Goal: Task Accomplishment & Management: Manage account settings

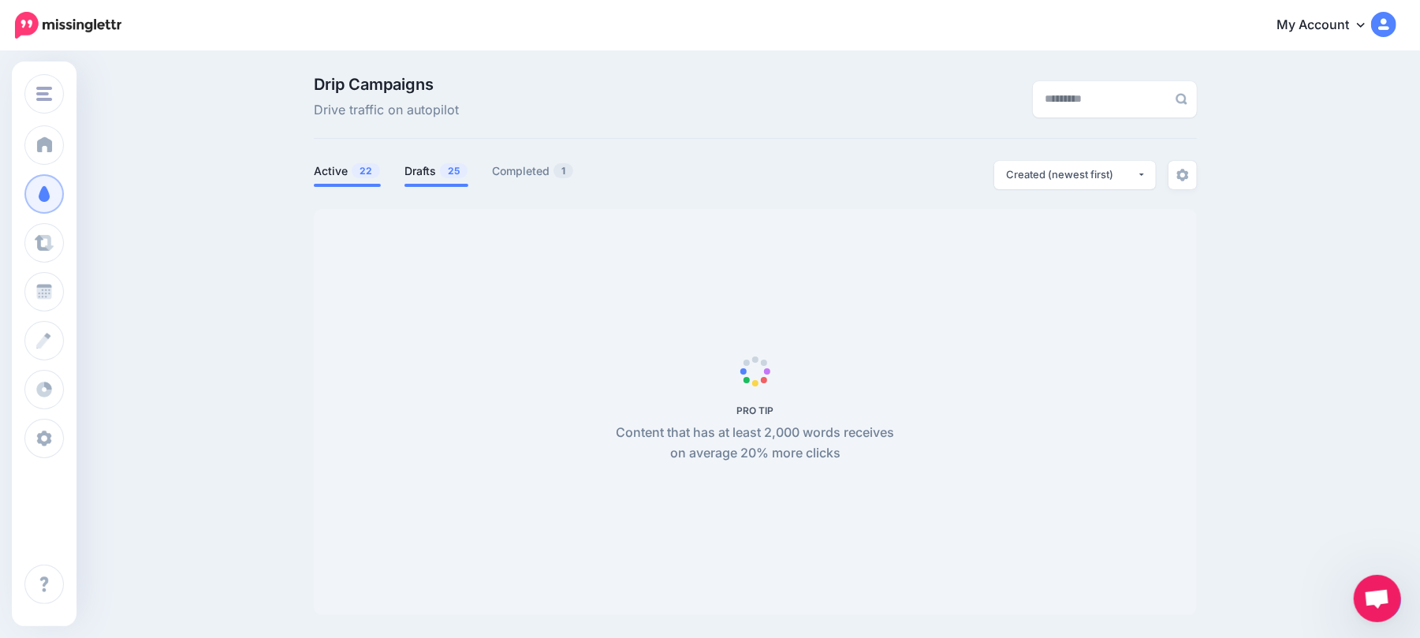
click at [436, 169] on link "Drafts 25" at bounding box center [436, 171] width 64 height 19
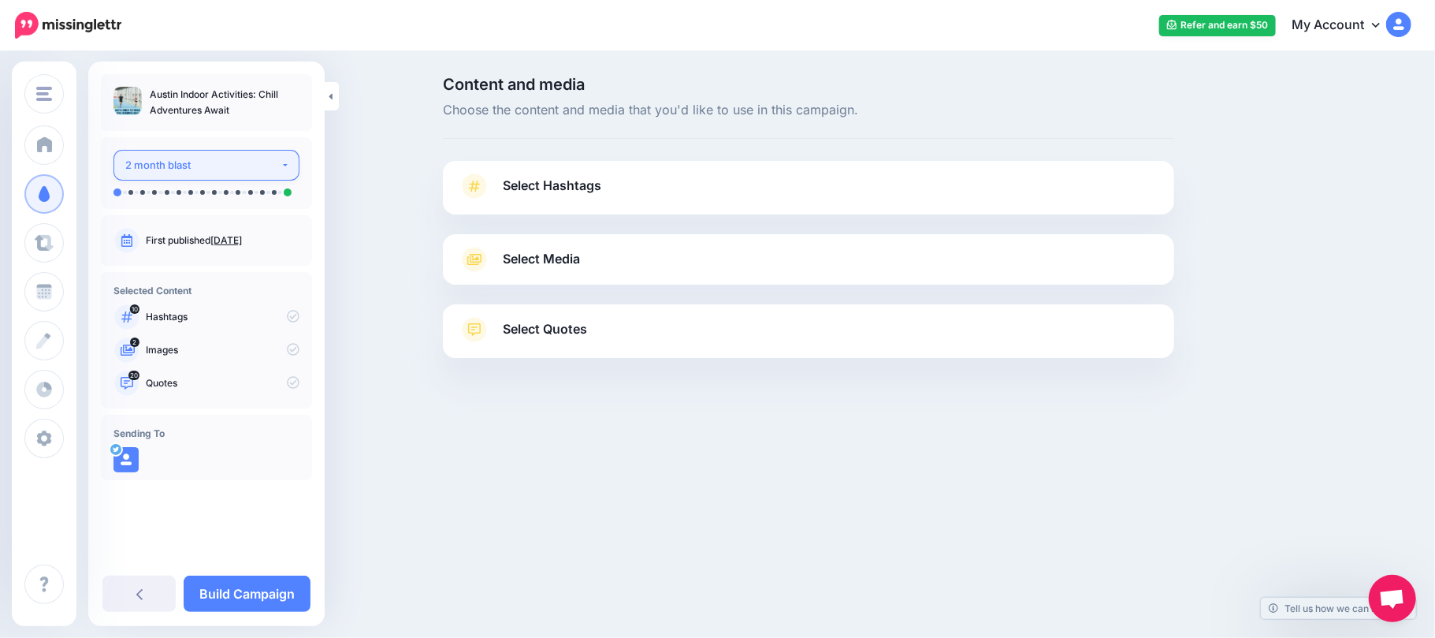
click at [269, 172] on div "2 month blast" at bounding box center [202, 165] width 155 height 18
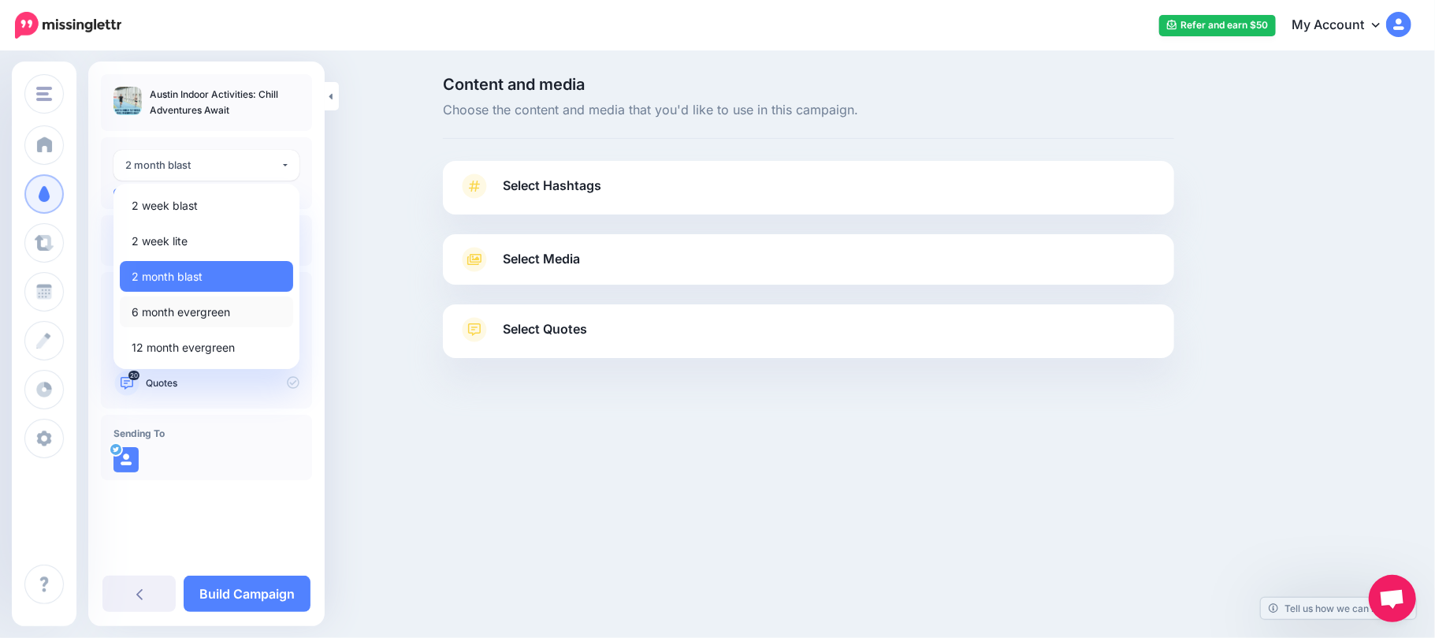
click at [254, 310] on link "6 month evergreen" at bounding box center [206, 311] width 173 height 31
select select "******"
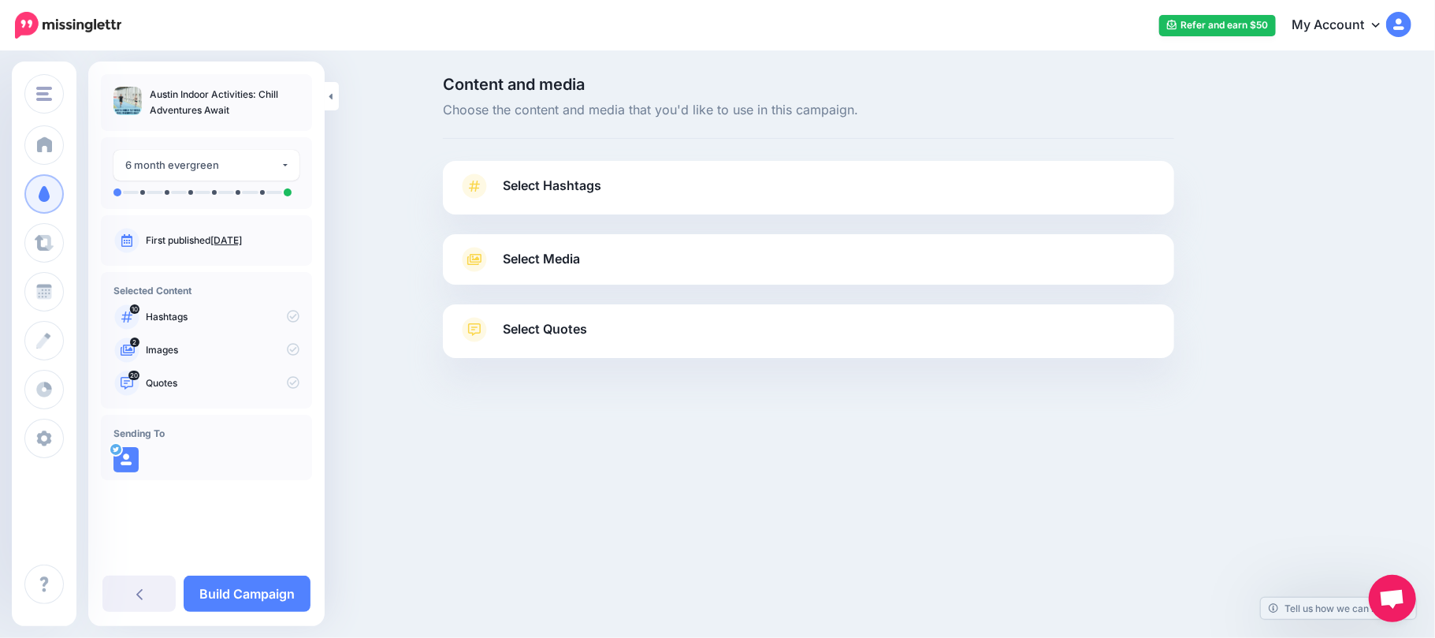
click at [638, 184] on link "Select Hashtags" at bounding box center [809, 193] width 700 height 41
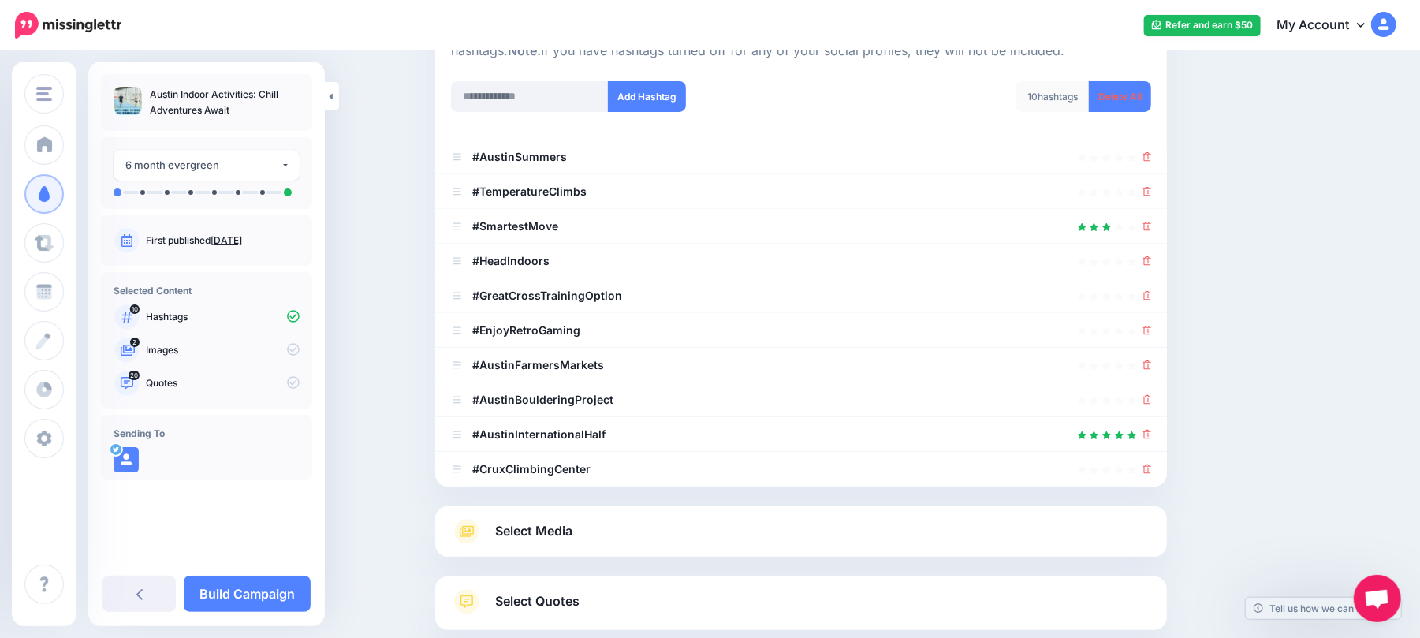
scroll to position [210, 0]
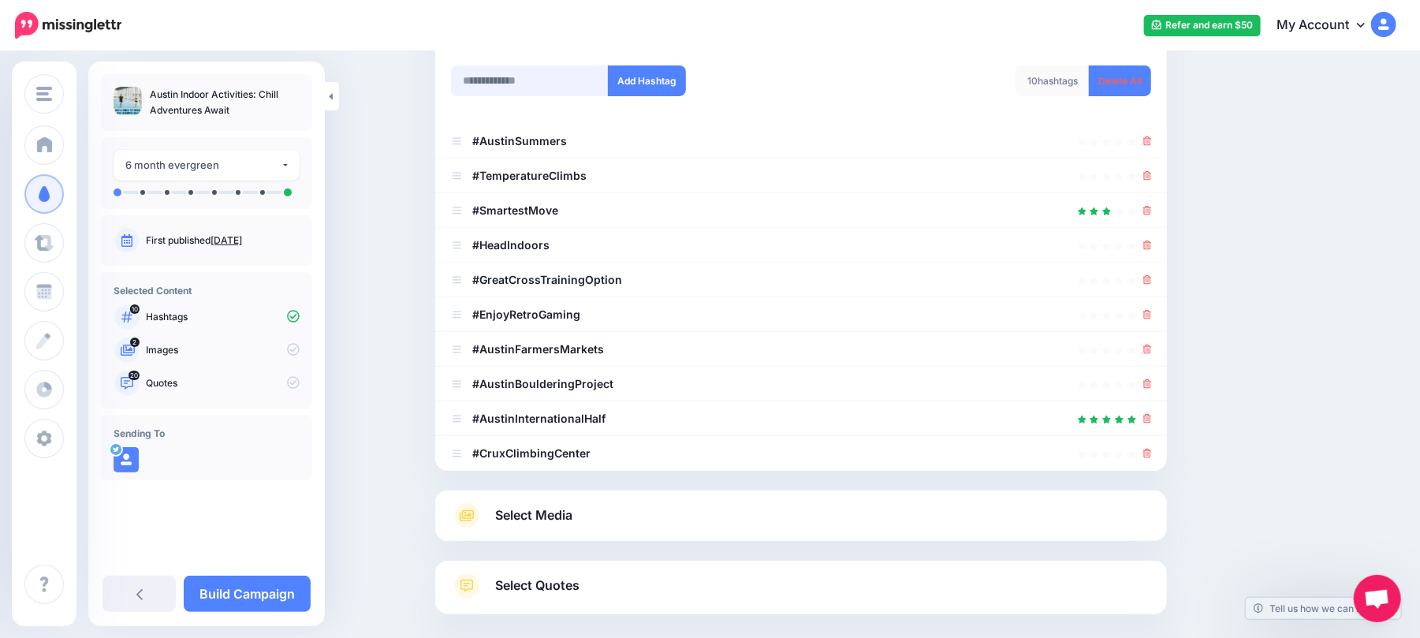
click at [572, 83] on input "text" at bounding box center [530, 80] width 158 height 31
type input "*********"
click at [657, 99] on div "********* Add Hashtag" at bounding box center [620, 90] width 362 height 50
click at [653, 73] on button "Add Hashtag" at bounding box center [647, 80] width 78 height 31
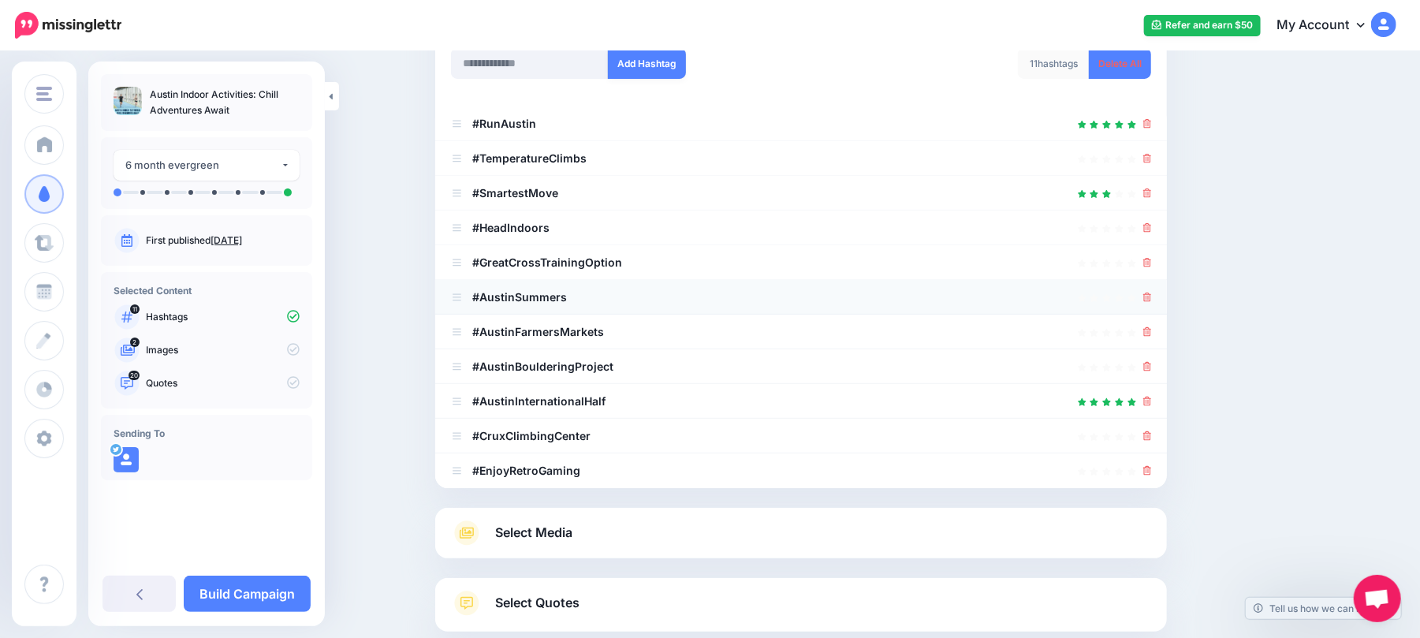
scroll to position [0, 0]
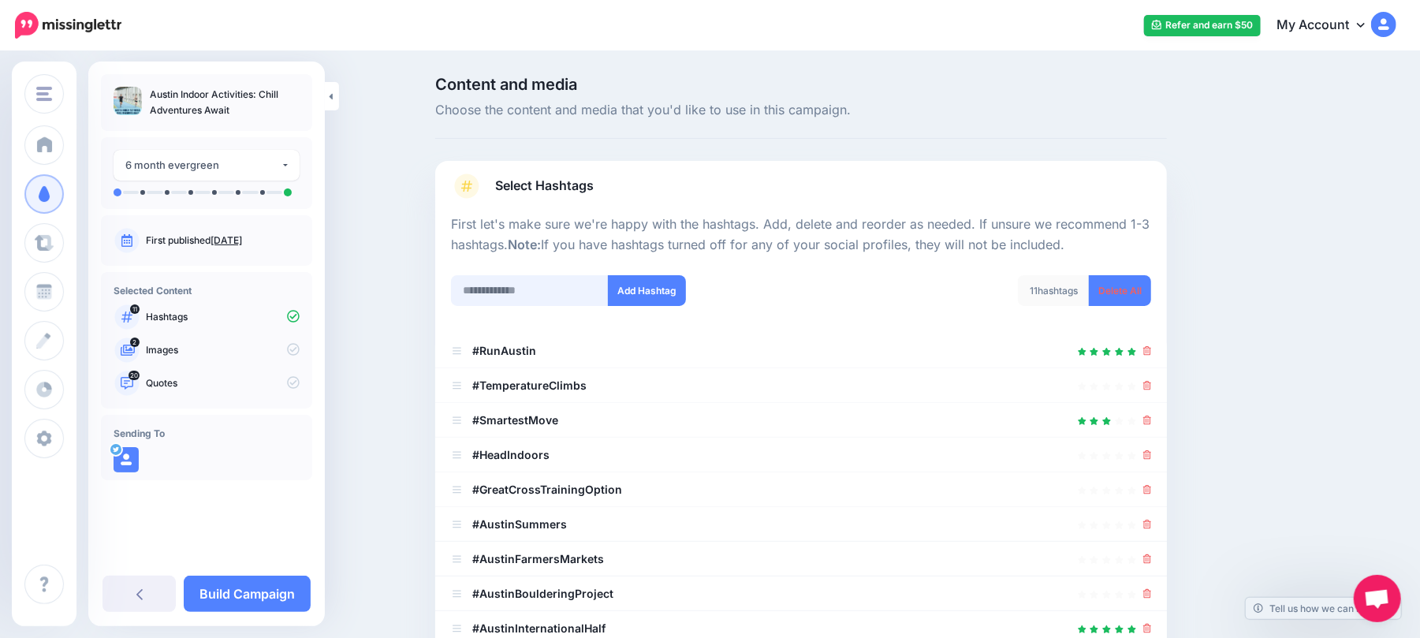
click at [593, 281] on input "text" at bounding box center [530, 290] width 158 height 31
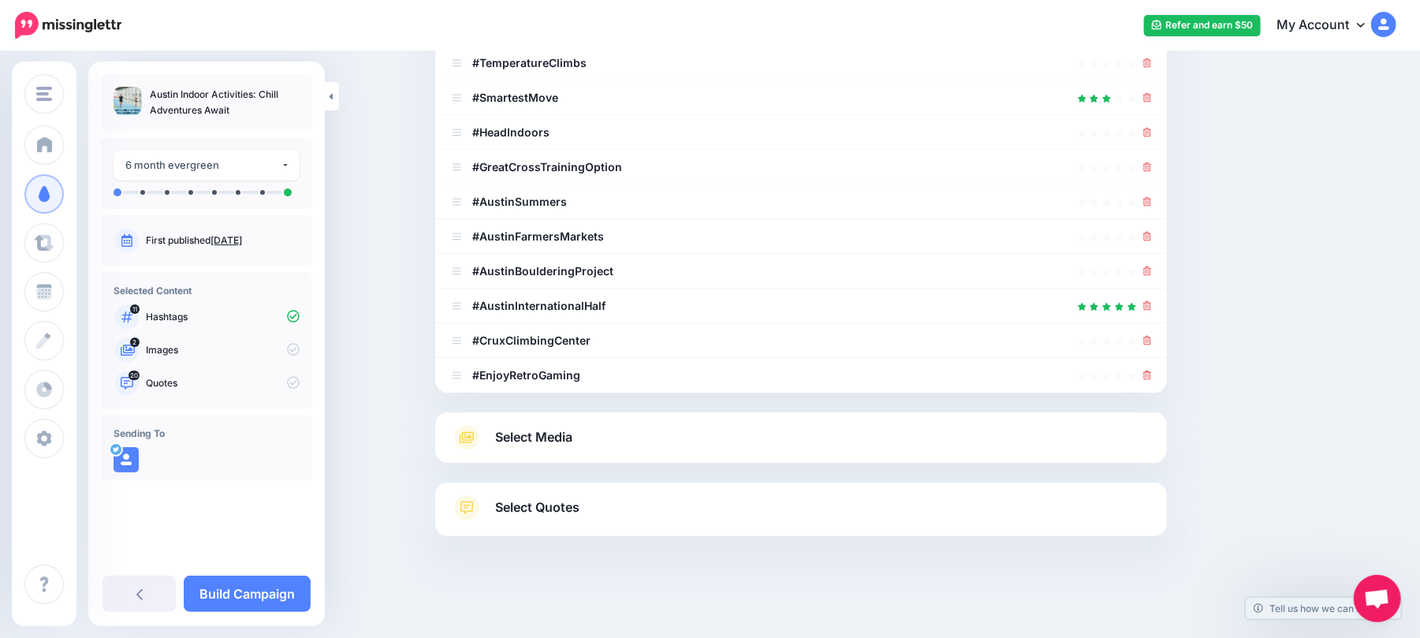
click at [657, 432] on link "Select Media" at bounding box center [801, 437] width 700 height 25
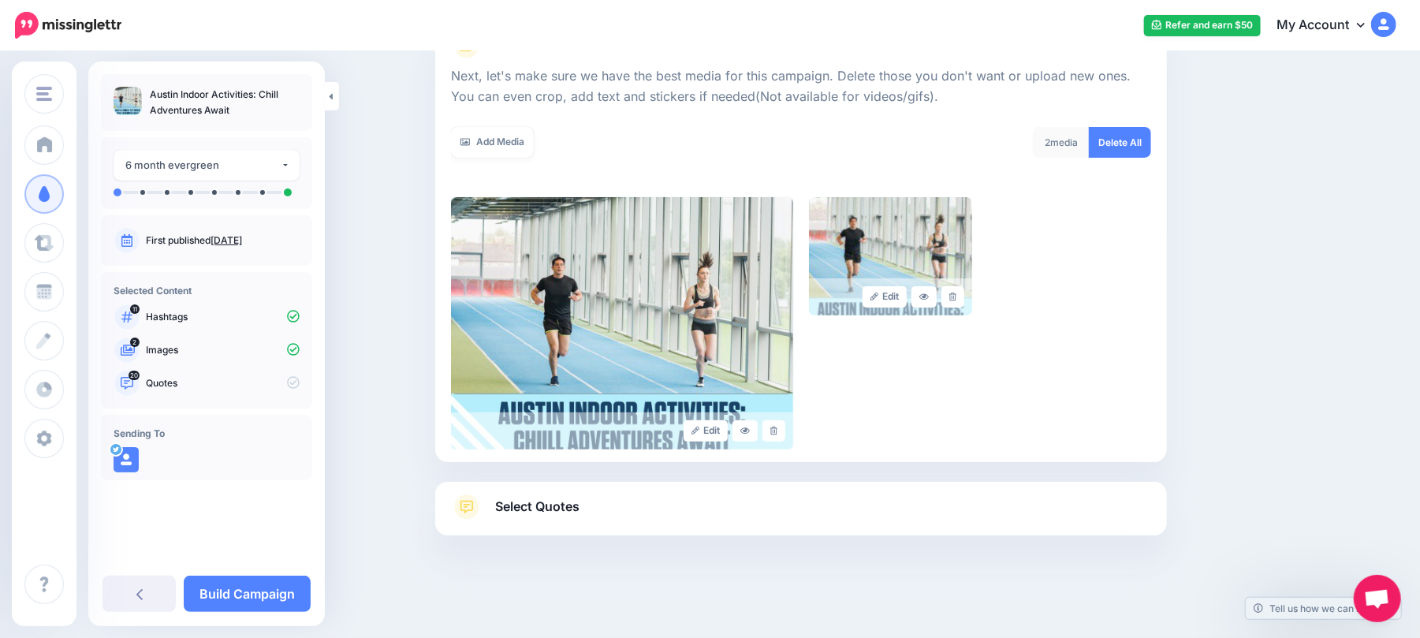
scroll to position [213, 0]
click at [669, 514] on link "Select Quotes" at bounding box center [801, 515] width 700 height 41
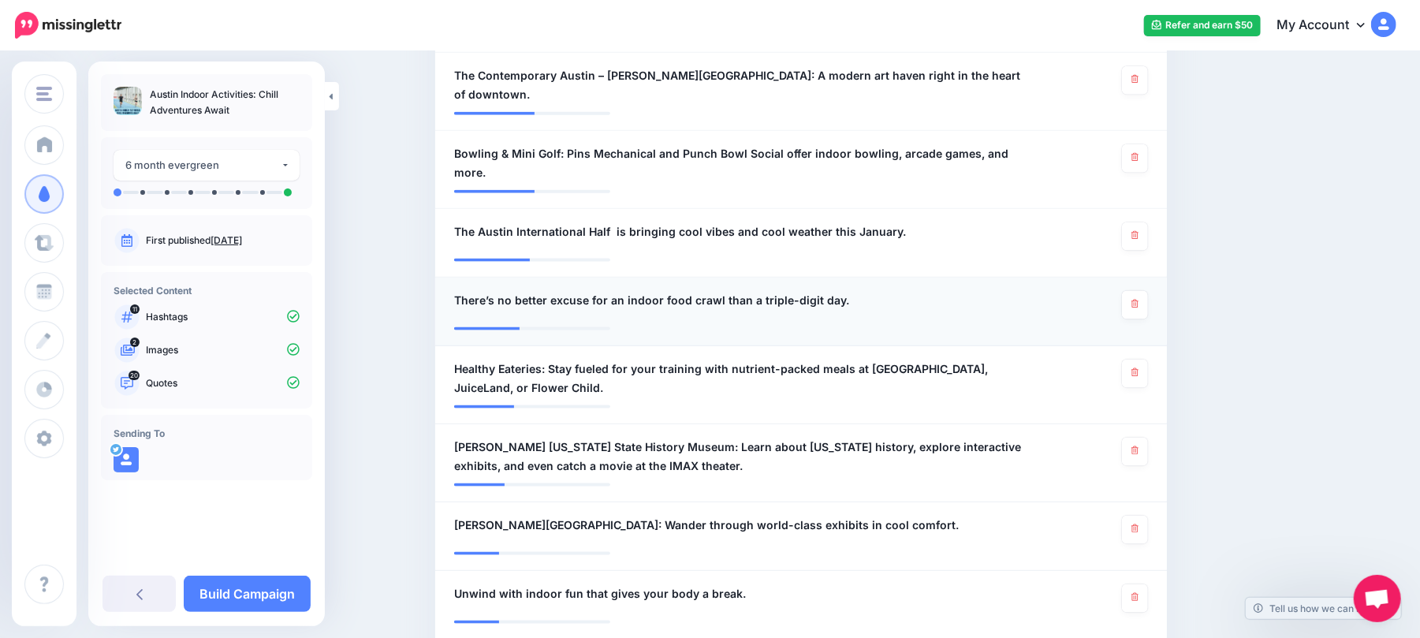
scroll to position [1684, 0]
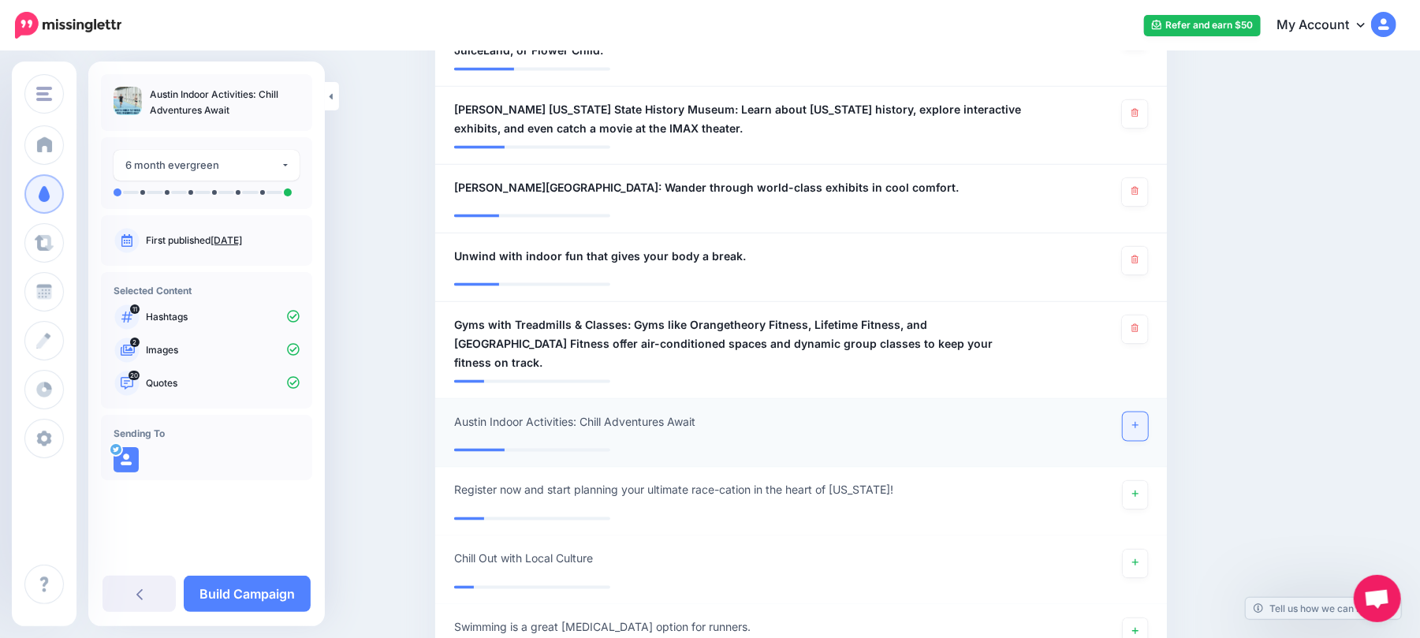
click at [1141, 412] on link at bounding box center [1134, 426] width 25 height 28
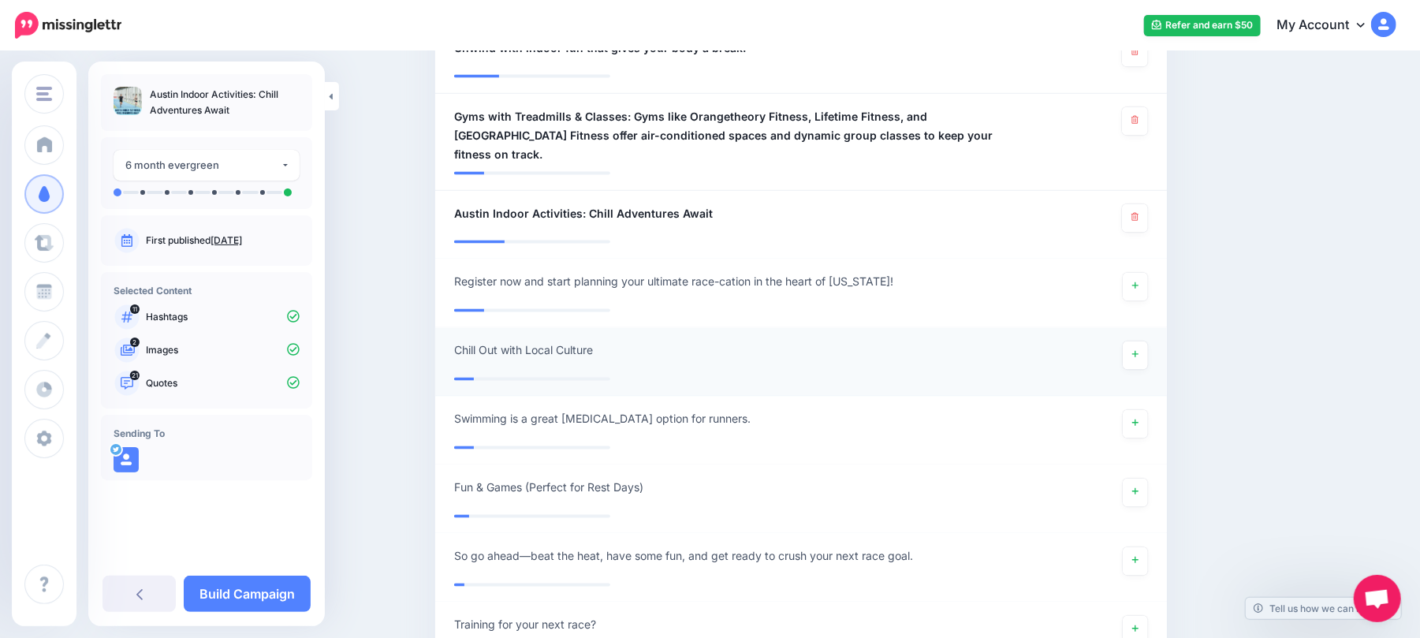
scroll to position [1880, 0]
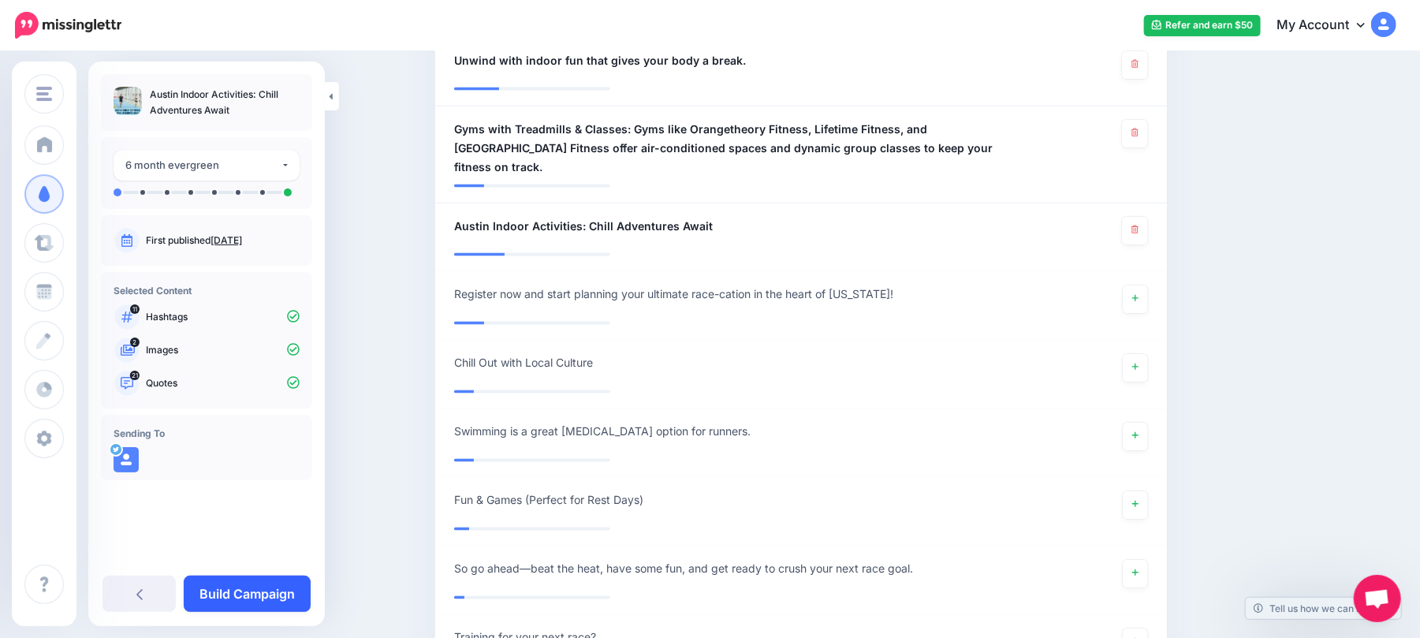
click at [249, 583] on link "Build Campaign" at bounding box center [247, 593] width 127 height 36
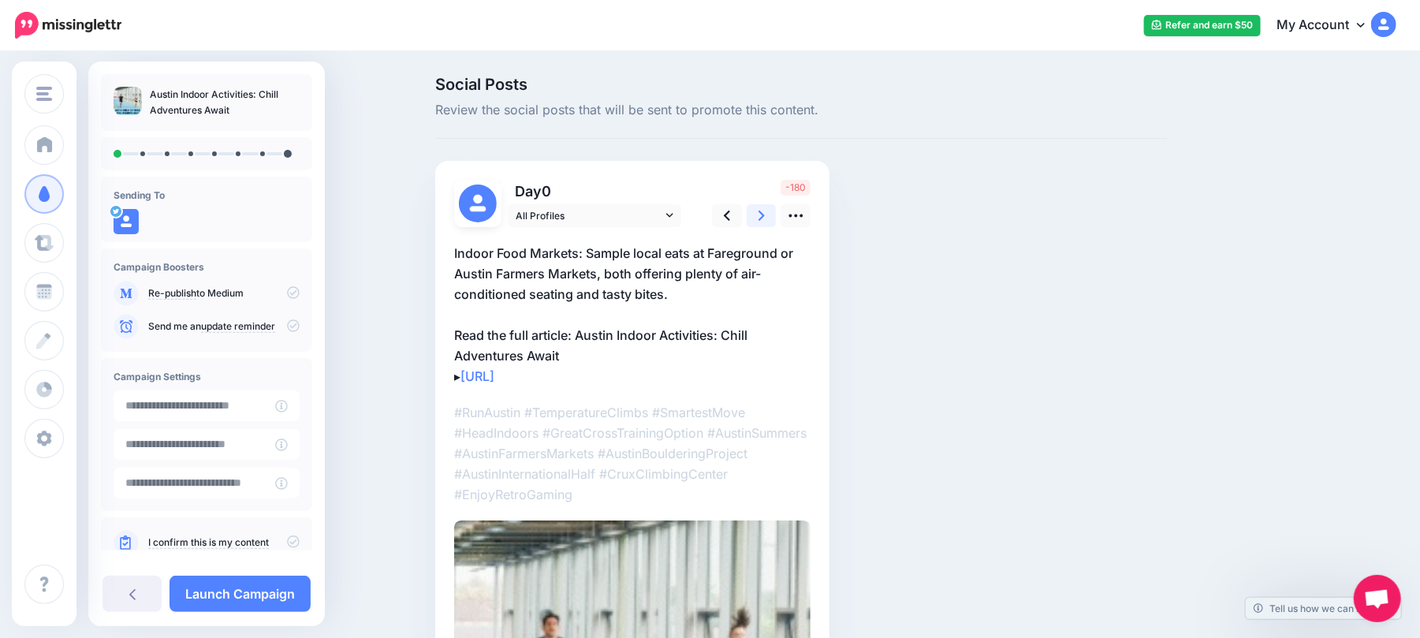
click at [776, 211] on link at bounding box center [761, 215] width 30 height 23
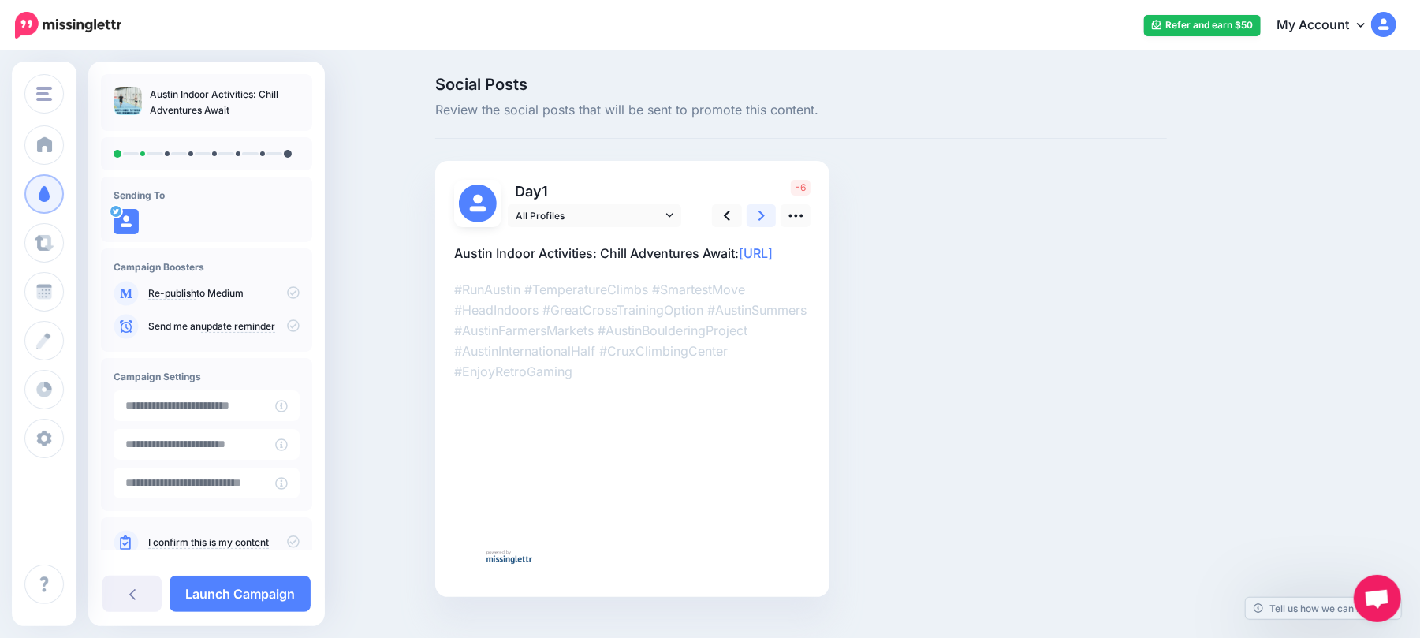
click at [776, 211] on link at bounding box center [761, 215] width 30 height 23
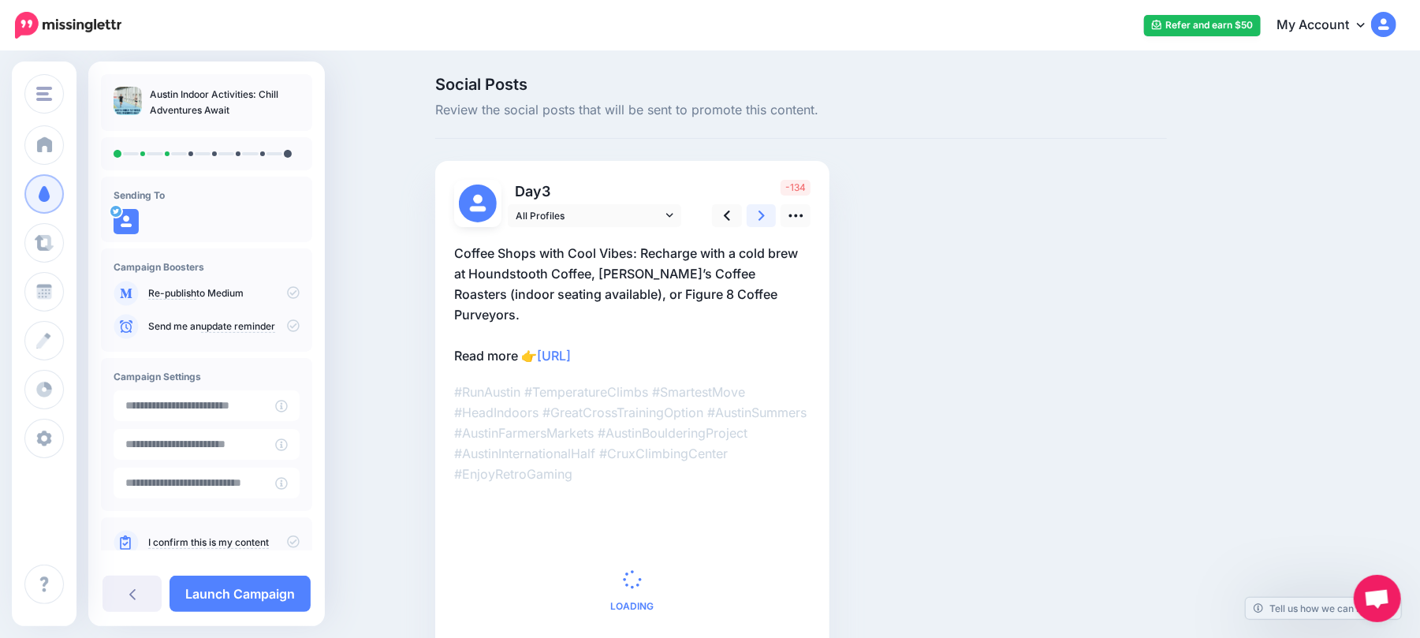
click at [776, 211] on link at bounding box center [761, 215] width 30 height 23
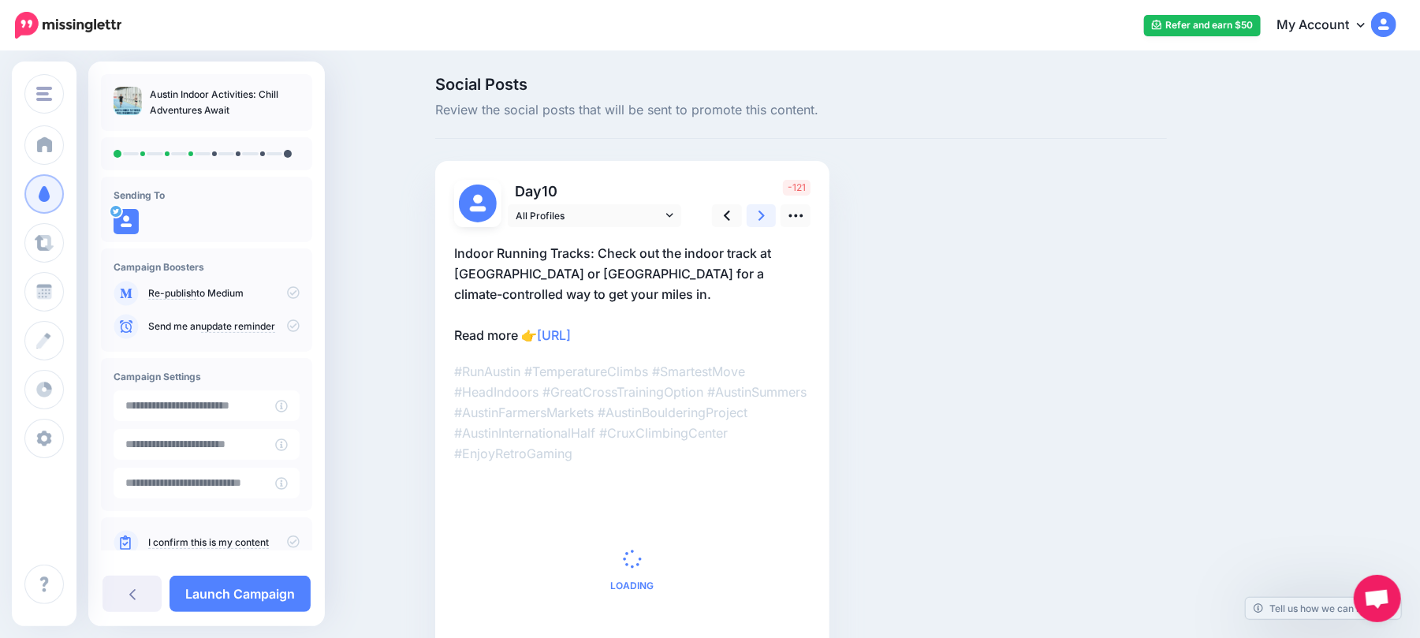
click at [776, 212] on link at bounding box center [761, 215] width 30 height 23
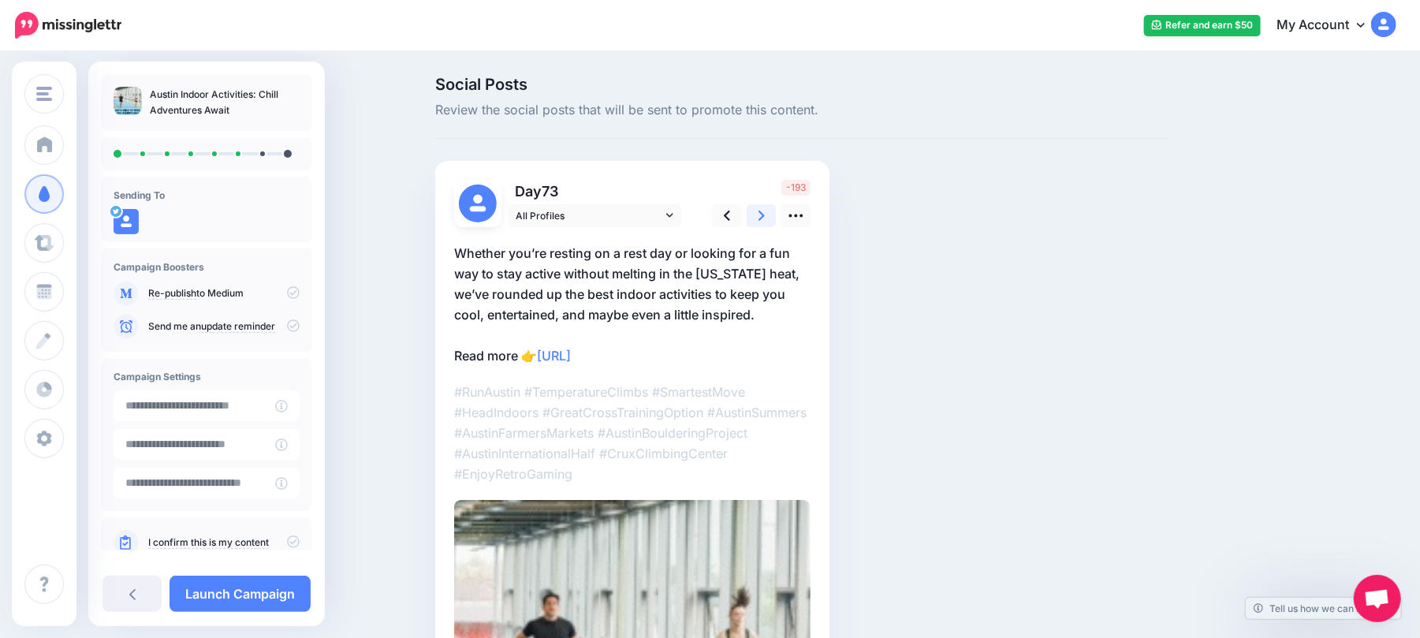
click at [776, 212] on link at bounding box center [761, 215] width 30 height 23
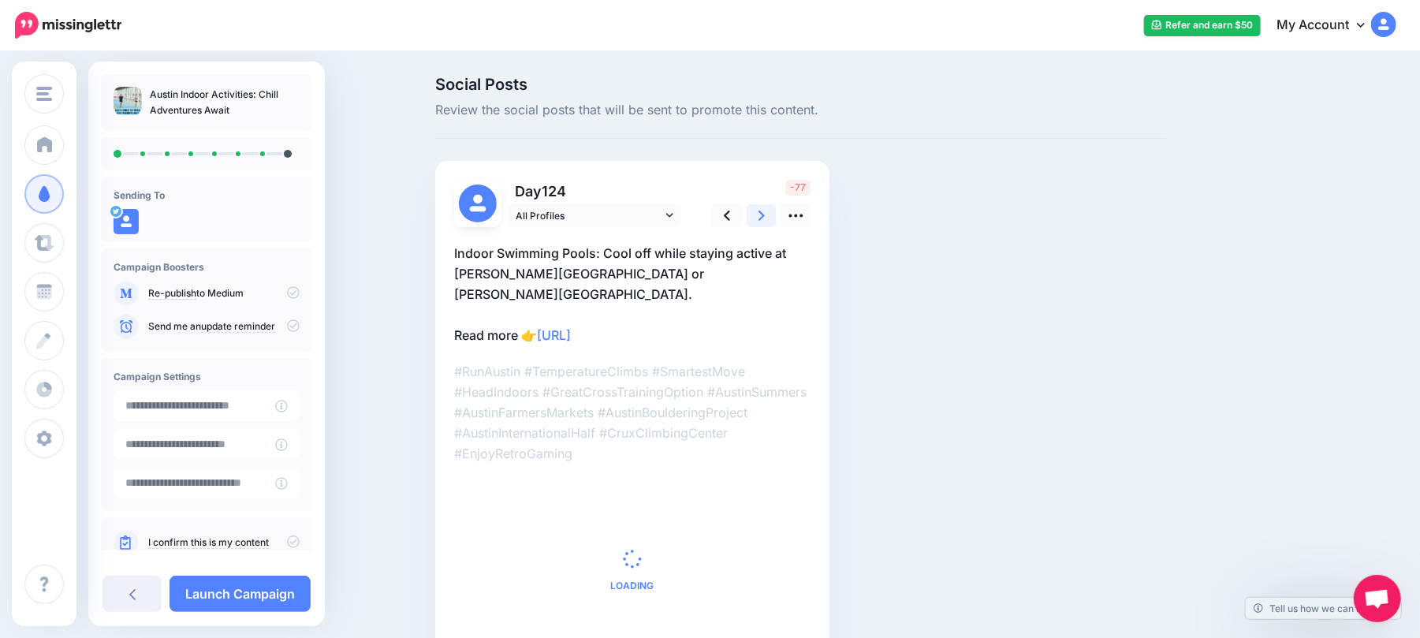
click at [776, 212] on link at bounding box center [761, 215] width 30 height 23
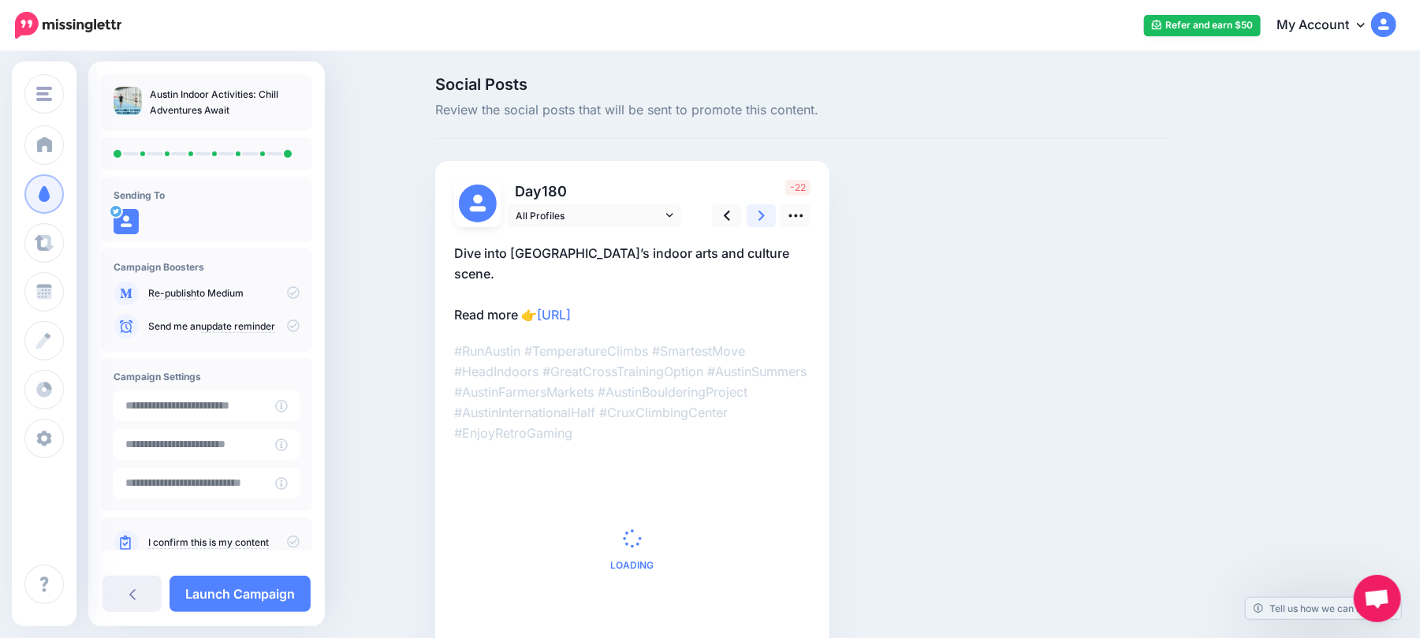
click at [776, 212] on link at bounding box center [761, 215] width 30 height 23
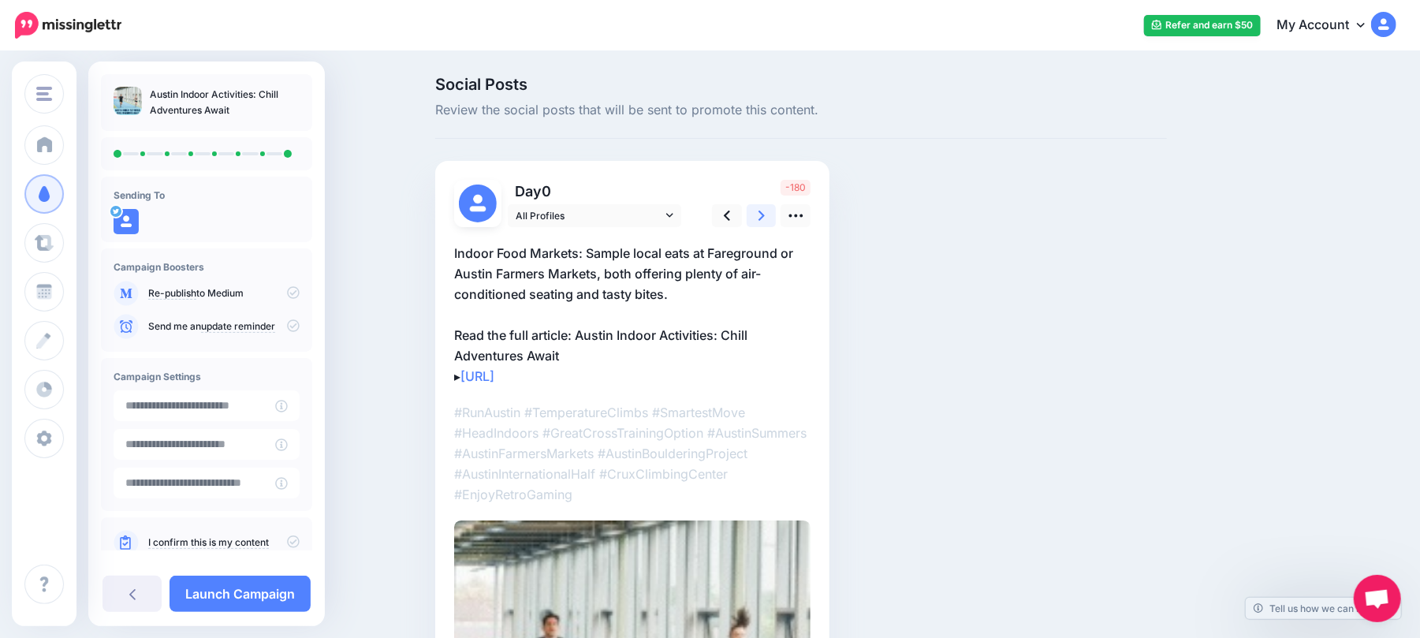
click at [776, 212] on link at bounding box center [761, 215] width 30 height 23
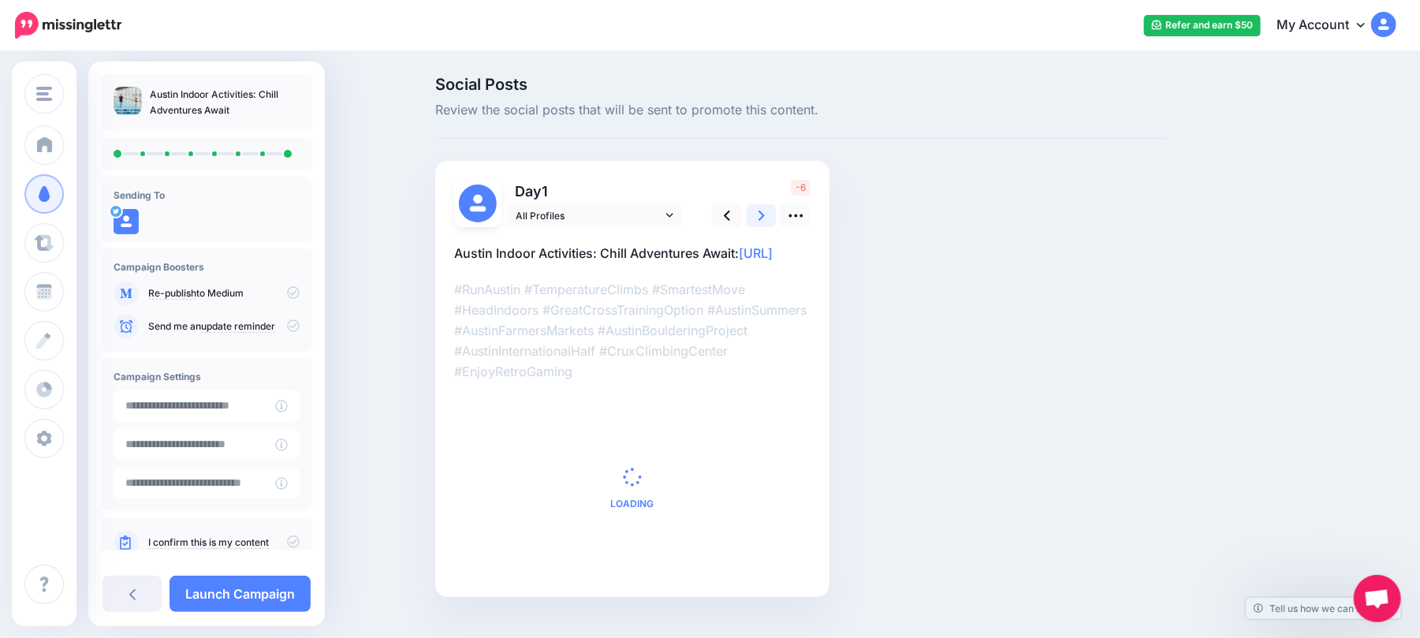
click at [776, 212] on link at bounding box center [761, 215] width 30 height 23
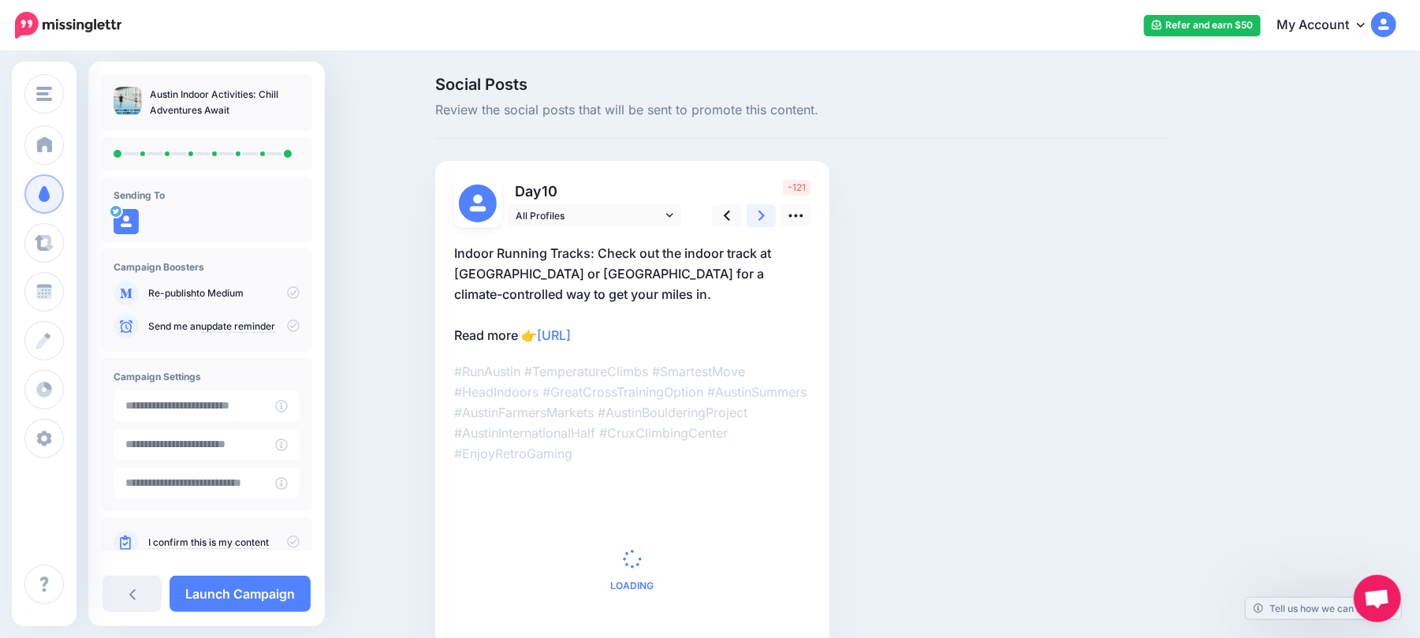
click at [776, 212] on link at bounding box center [761, 215] width 30 height 23
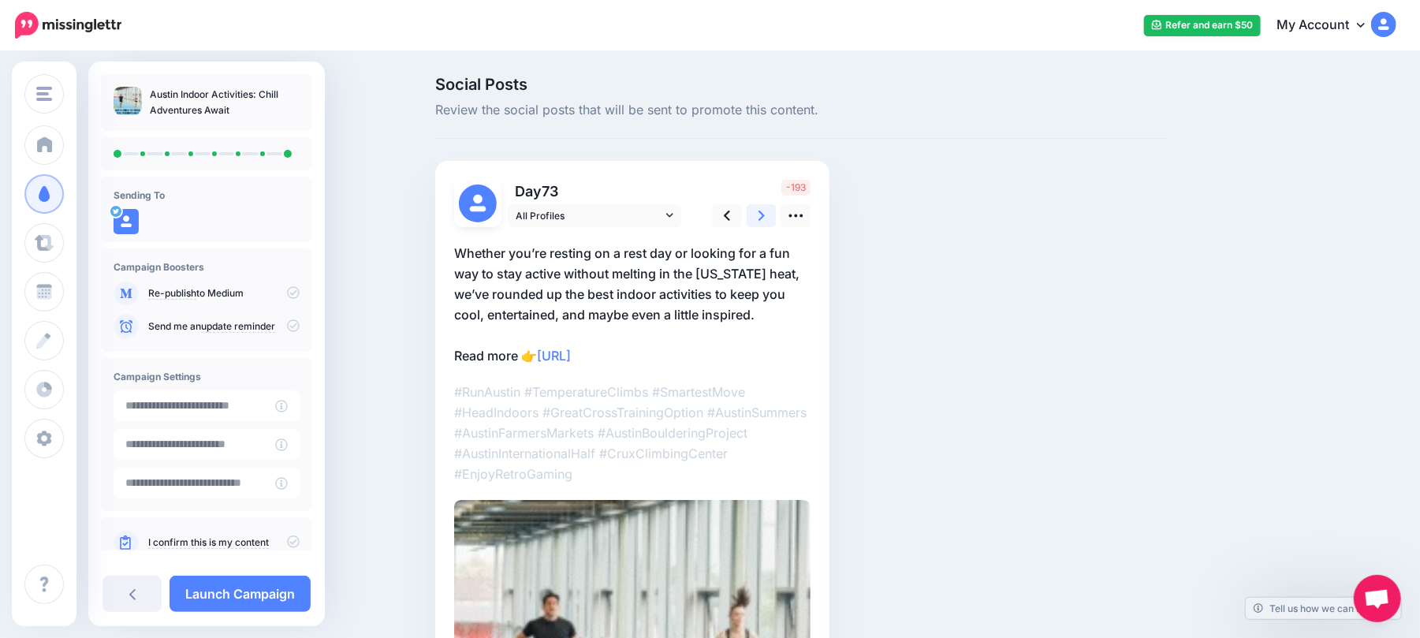
click at [776, 212] on link at bounding box center [761, 215] width 30 height 23
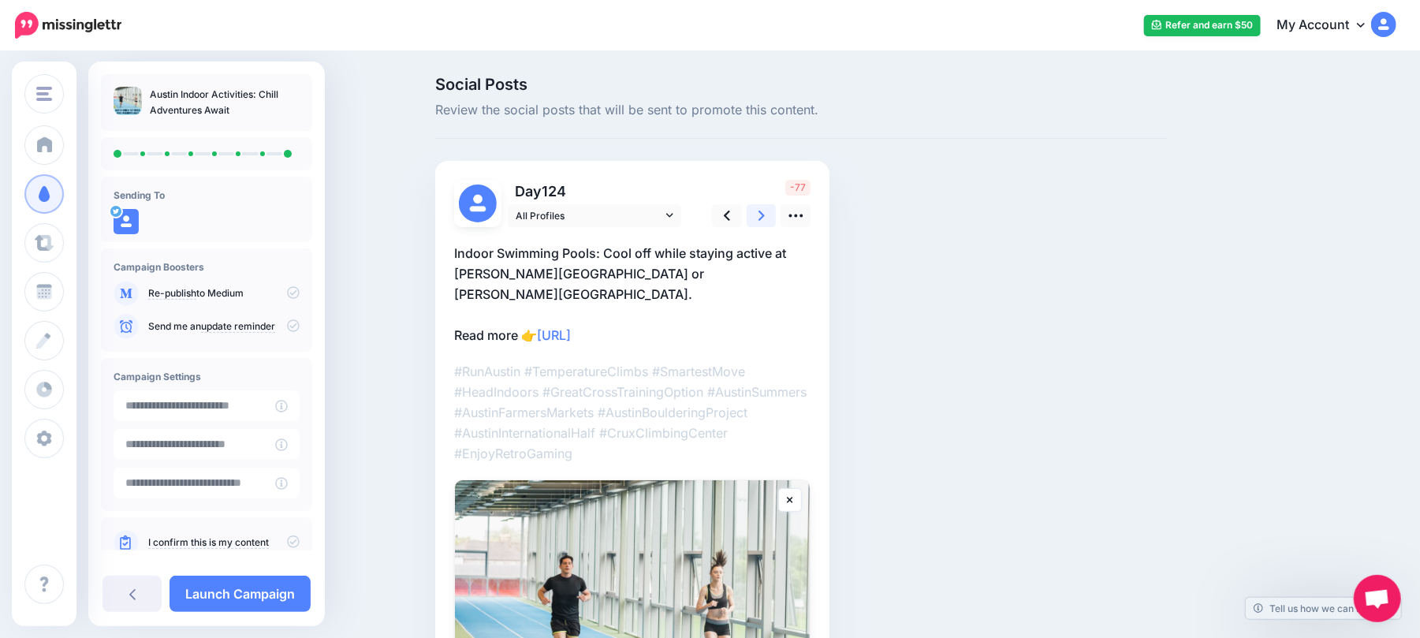
click at [776, 212] on link at bounding box center [761, 215] width 30 height 23
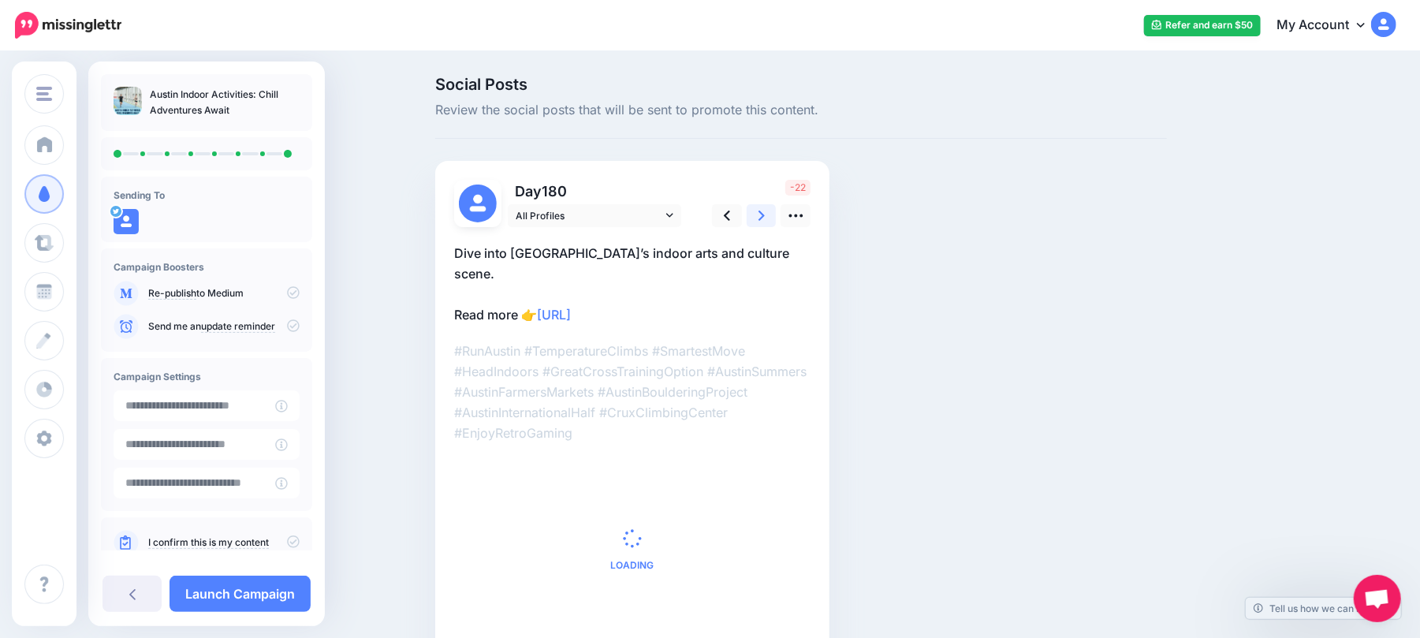
click at [776, 212] on link at bounding box center [761, 215] width 30 height 23
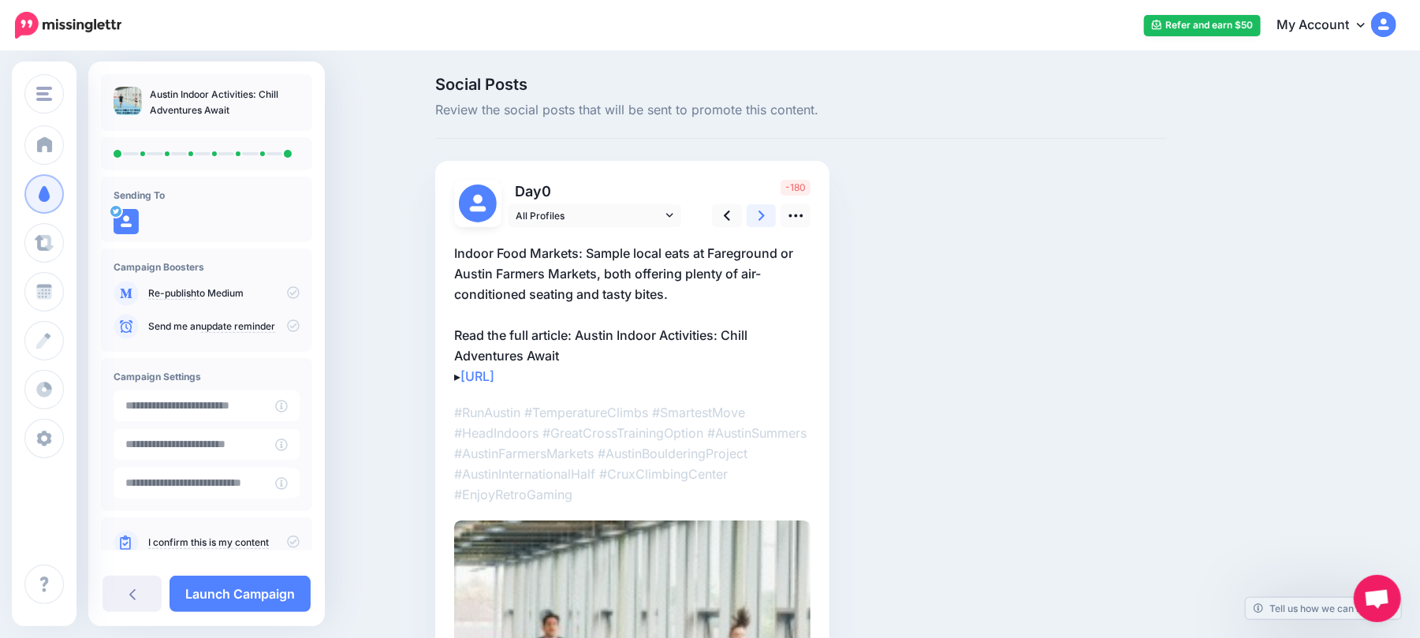
click at [776, 212] on link at bounding box center [761, 215] width 30 height 23
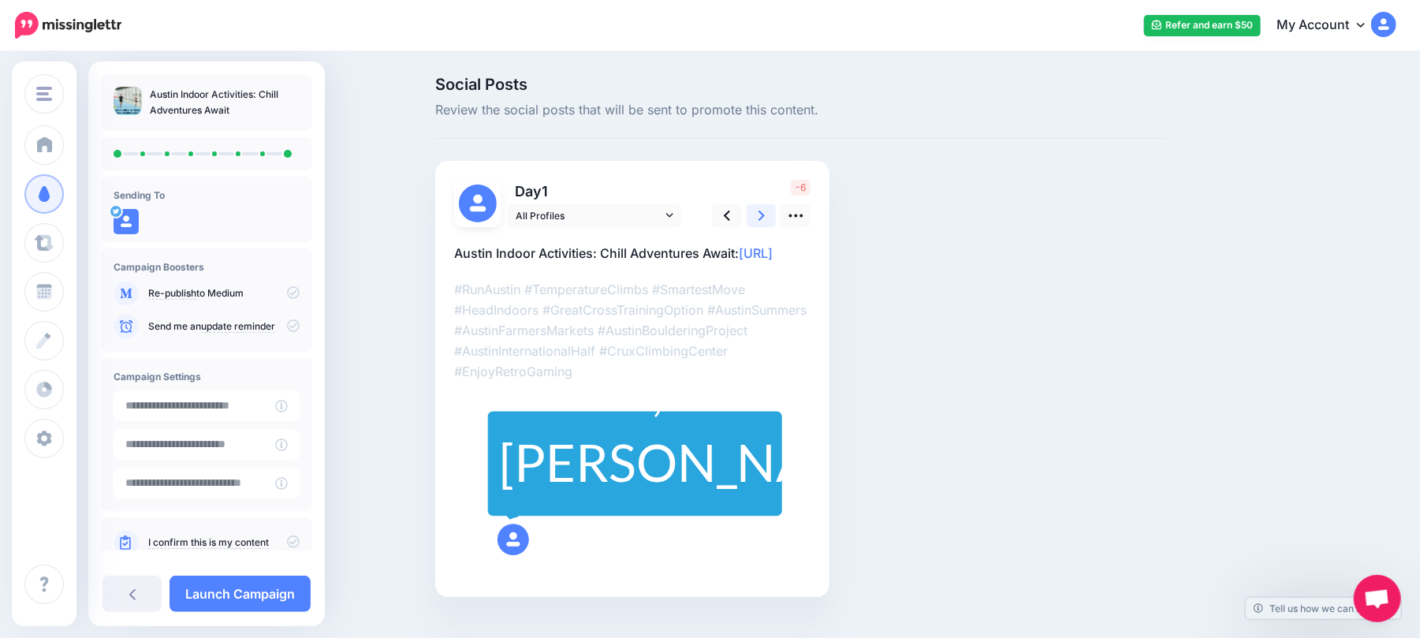
click at [776, 212] on link at bounding box center [761, 215] width 30 height 23
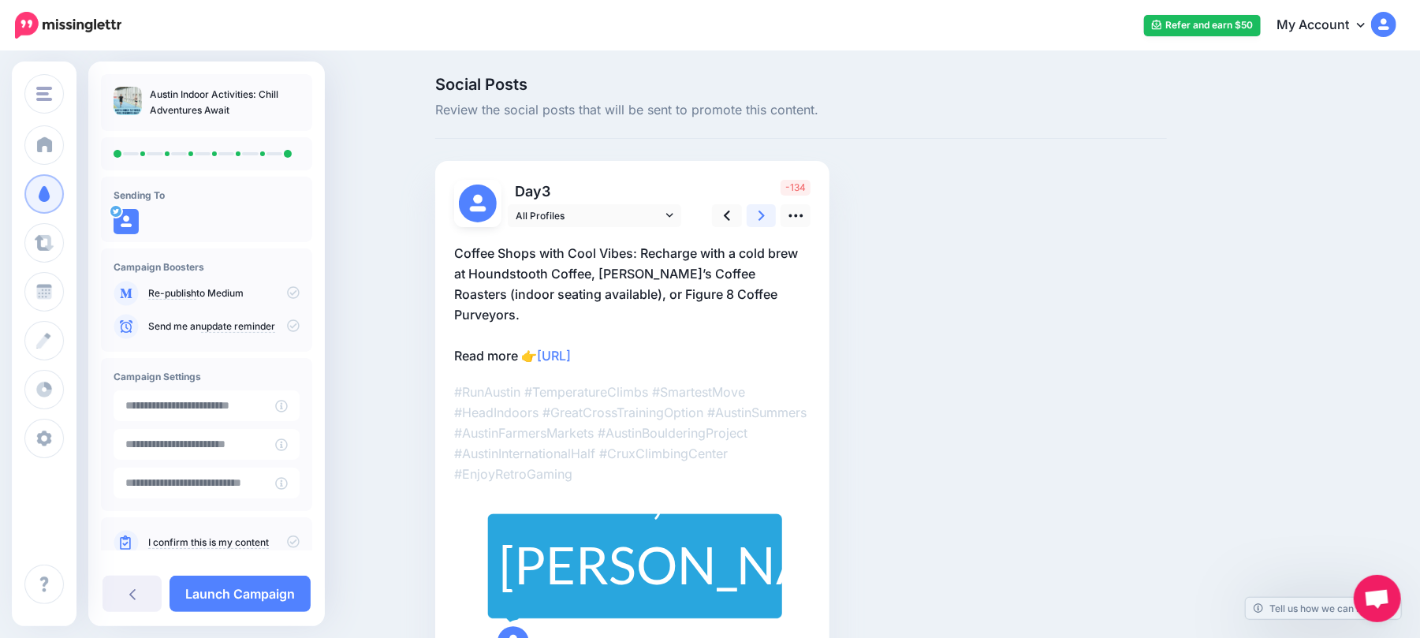
click at [776, 212] on link at bounding box center [761, 215] width 30 height 23
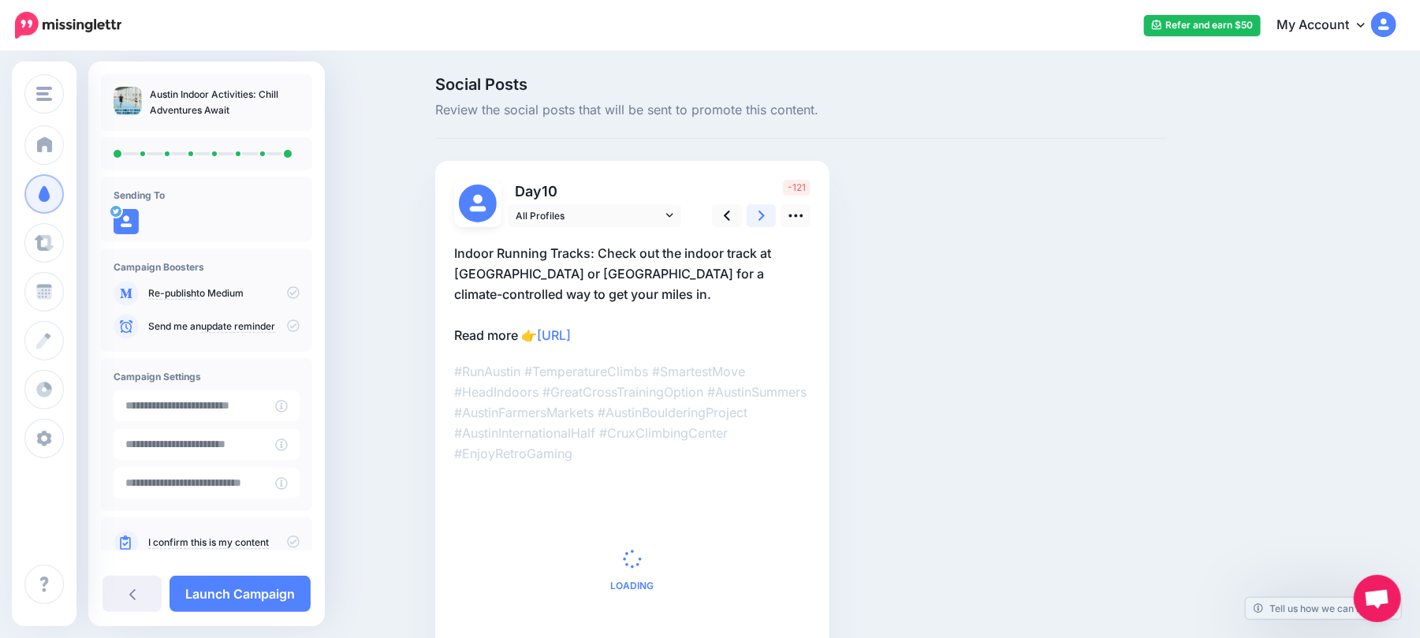
click at [776, 212] on link at bounding box center [761, 215] width 30 height 23
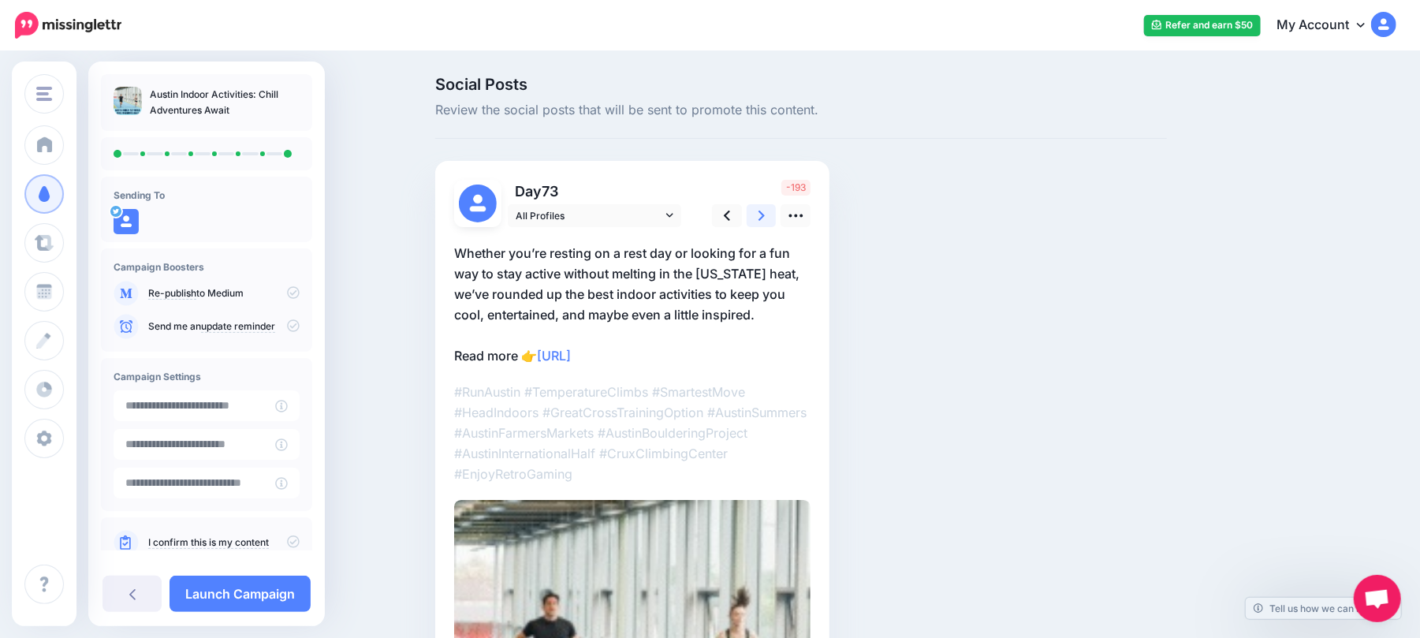
click at [776, 212] on link at bounding box center [761, 215] width 30 height 23
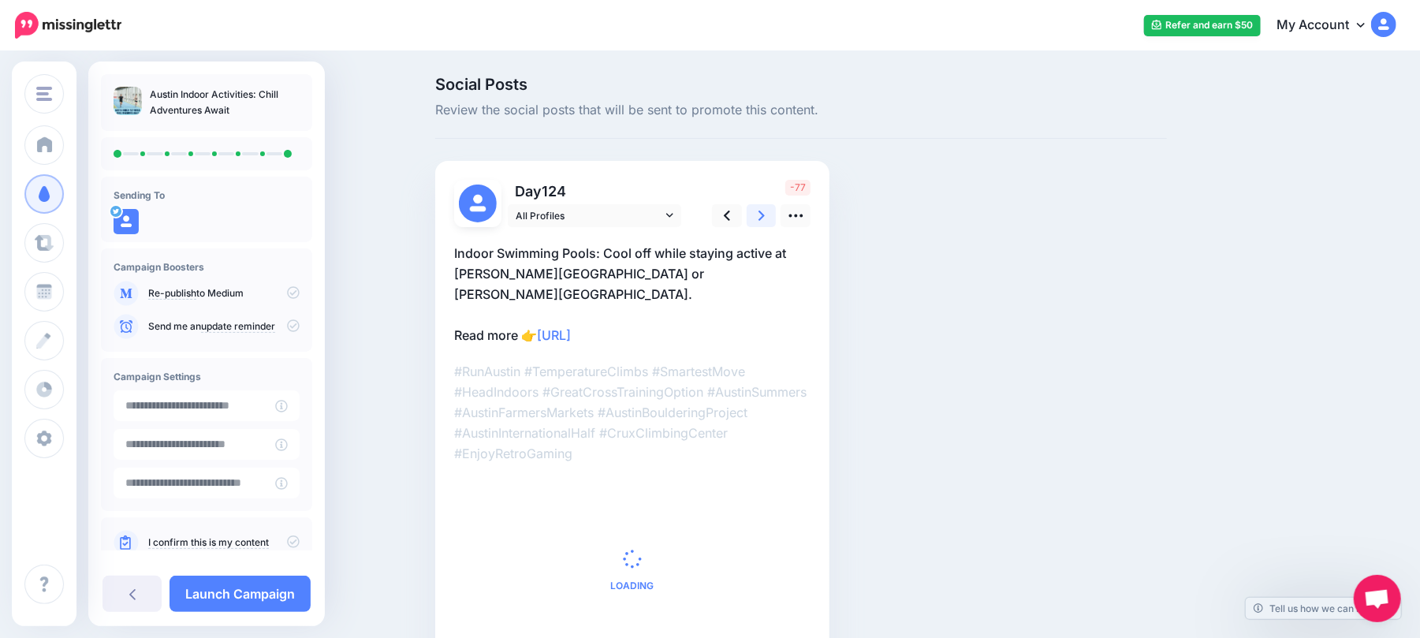
click at [776, 212] on link at bounding box center [761, 215] width 30 height 23
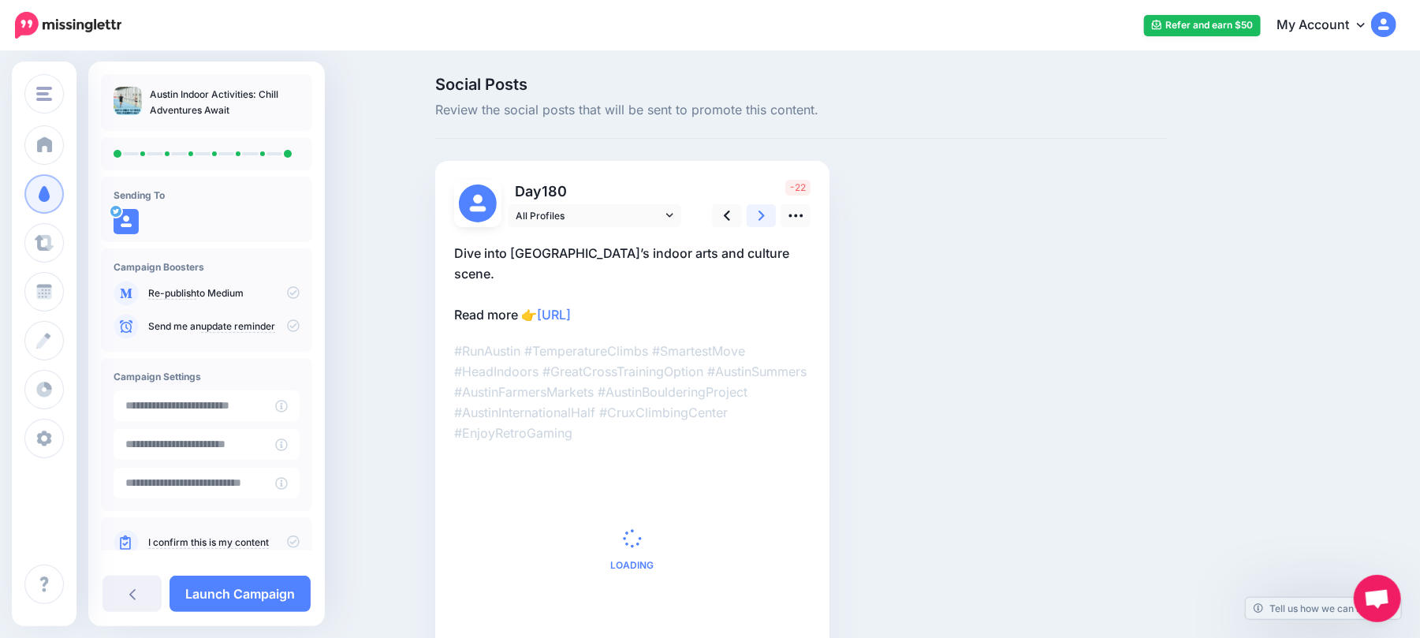
click at [776, 212] on link at bounding box center [761, 215] width 30 height 23
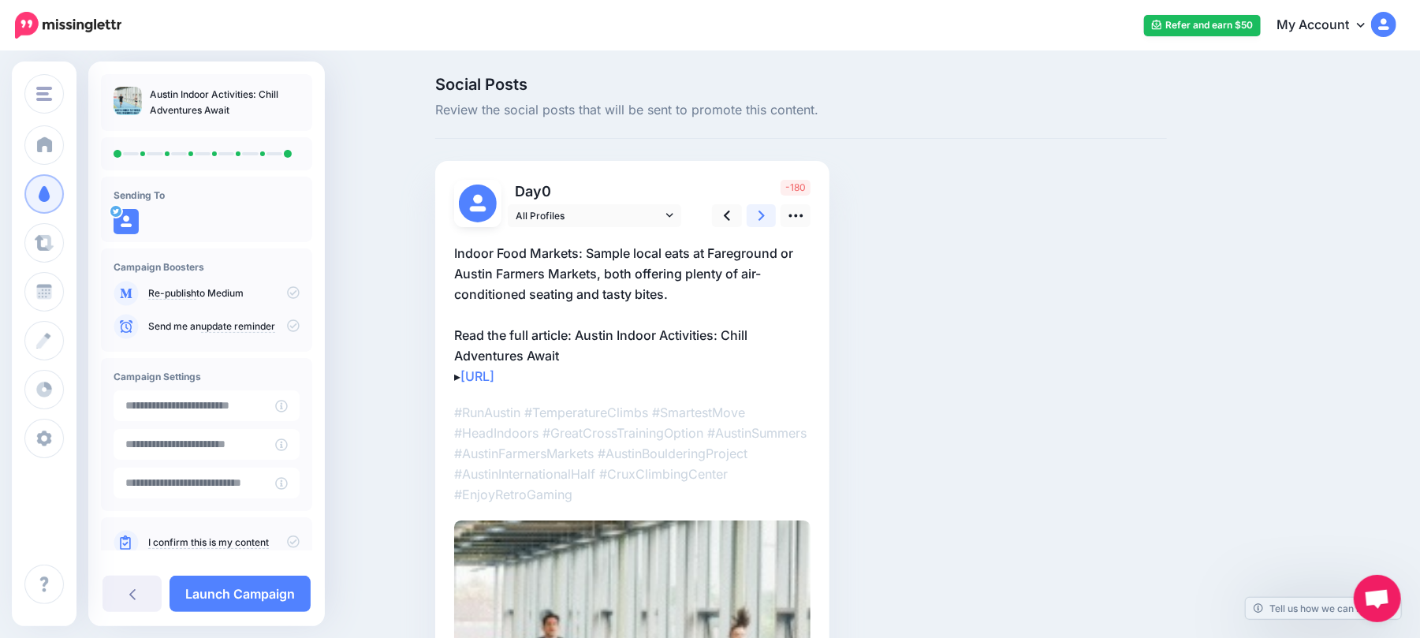
click at [776, 212] on link at bounding box center [761, 215] width 30 height 23
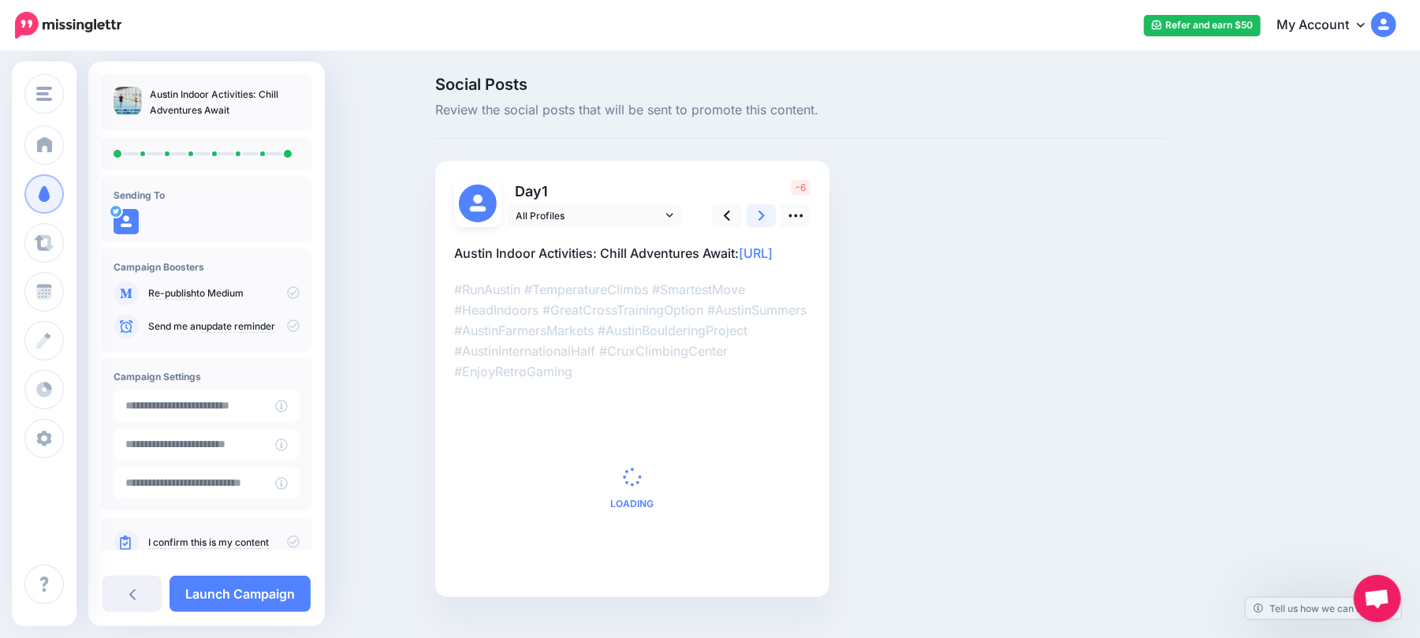
click at [776, 213] on link at bounding box center [761, 215] width 30 height 23
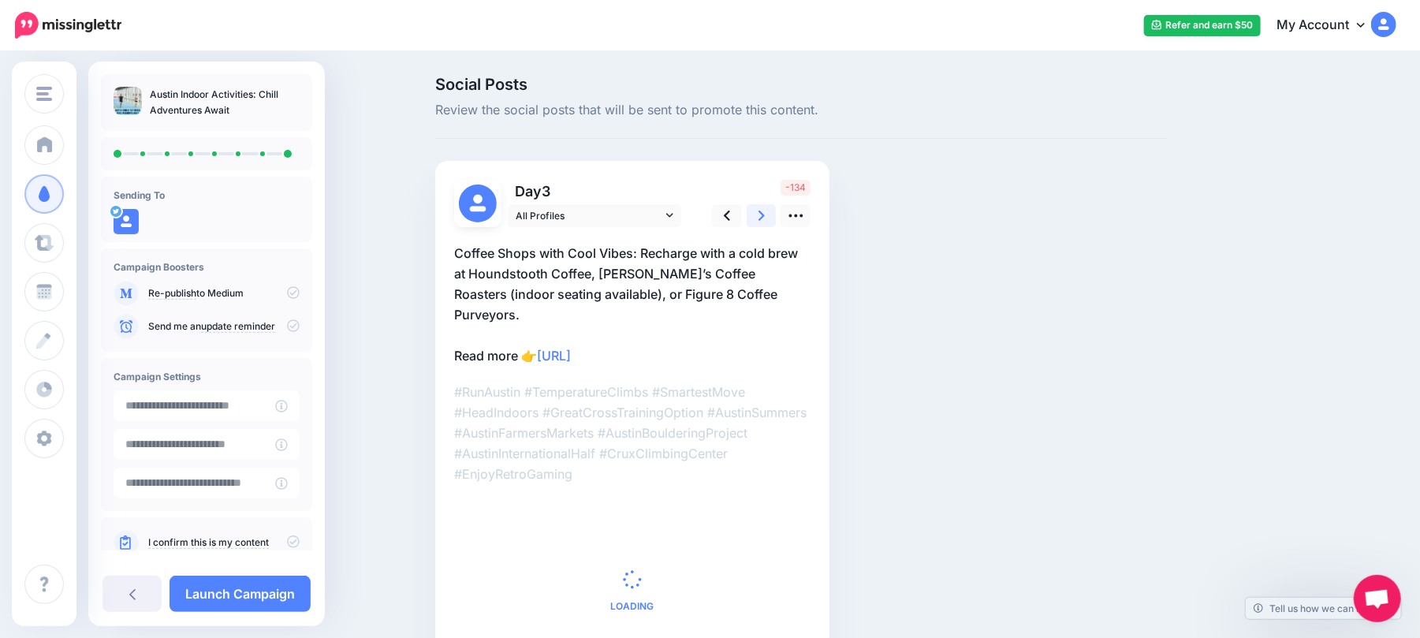
click at [776, 213] on link at bounding box center [761, 215] width 30 height 23
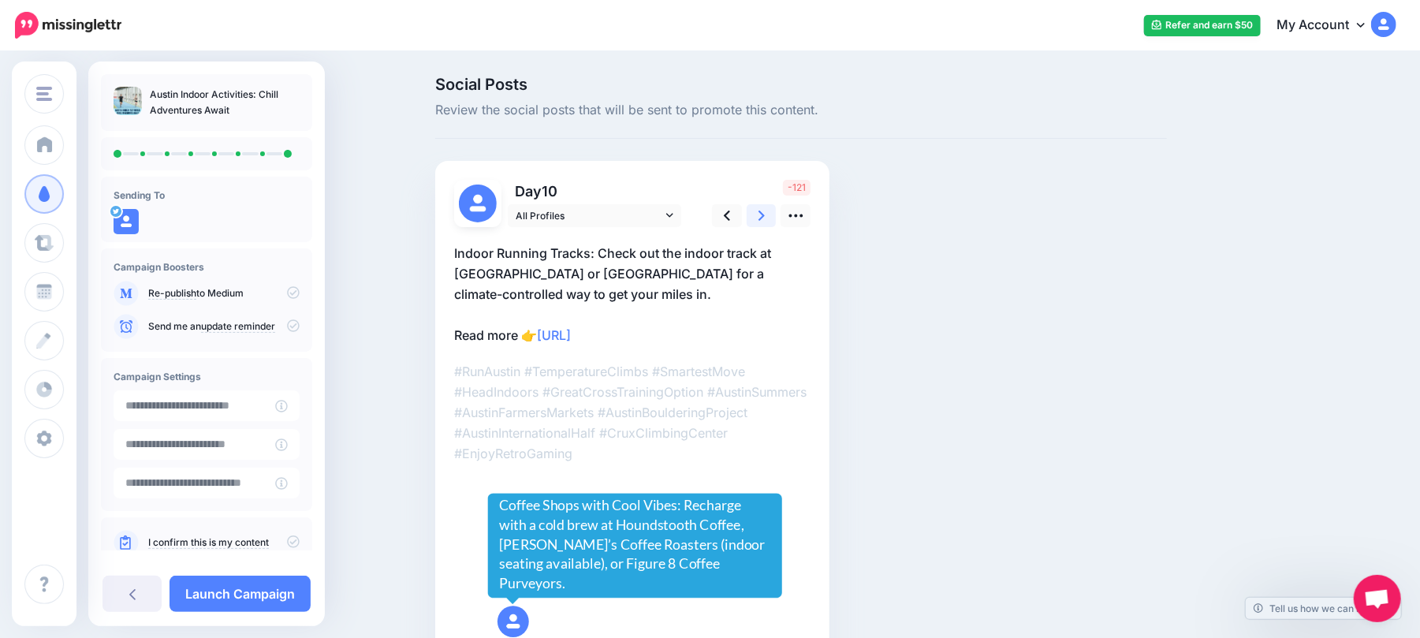
click at [776, 218] on link at bounding box center [761, 215] width 30 height 23
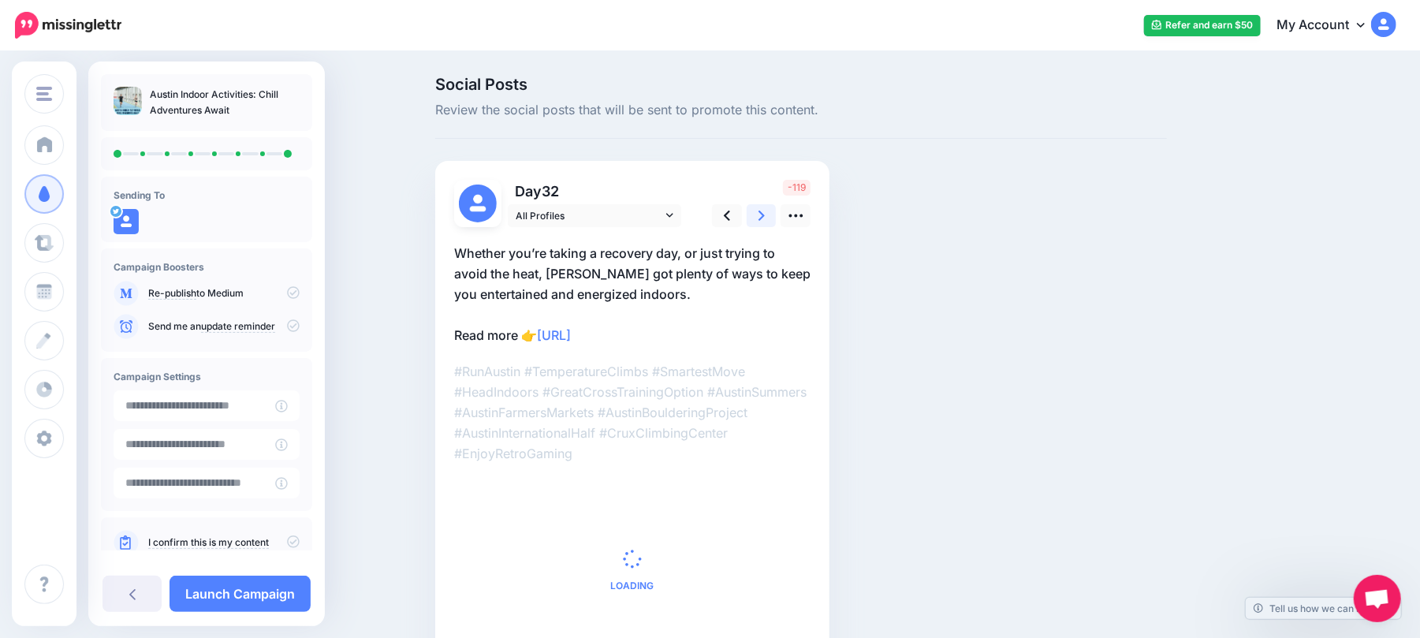
click at [776, 218] on link at bounding box center [761, 215] width 30 height 23
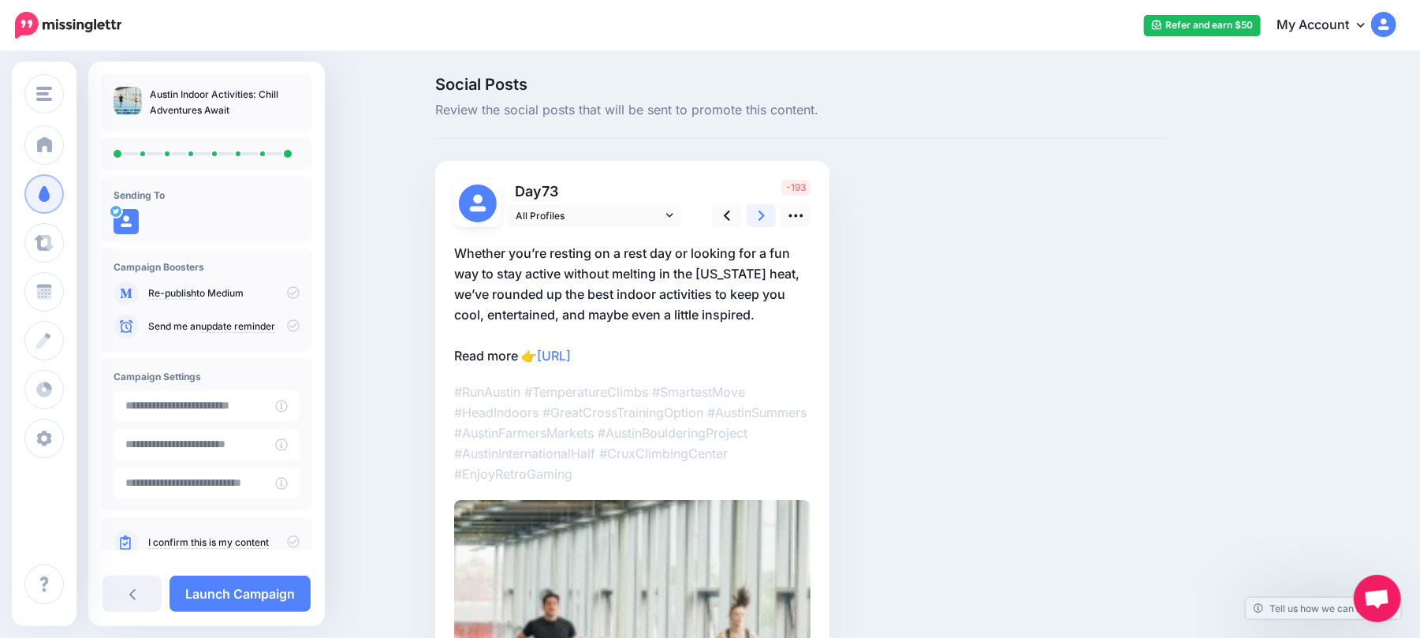
click at [776, 218] on link at bounding box center [761, 215] width 30 height 23
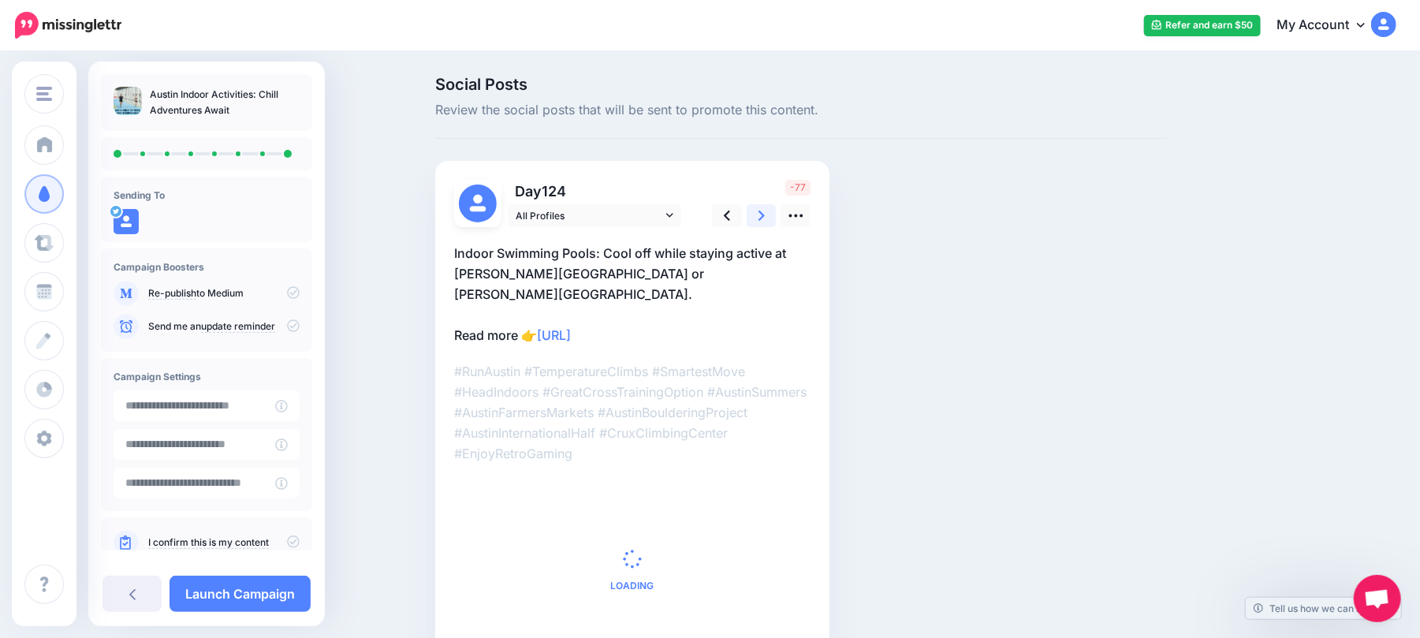
click at [776, 218] on link at bounding box center [761, 215] width 30 height 23
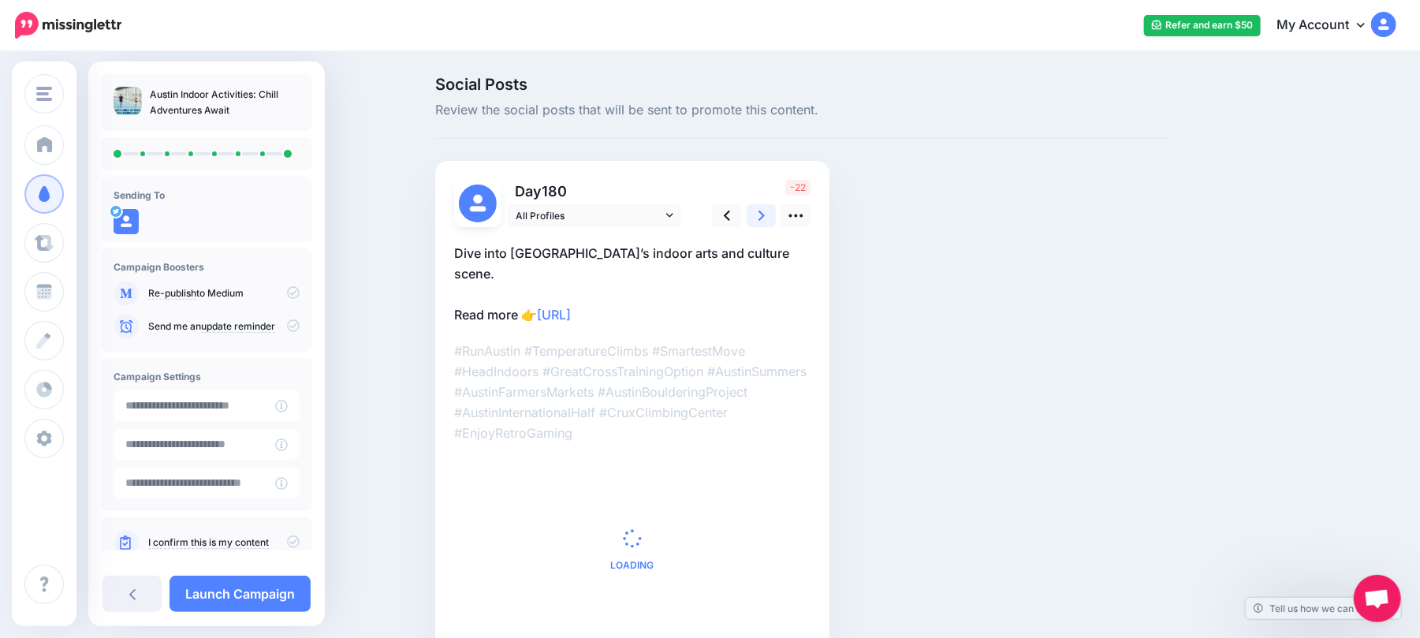
click at [776, 218] on link at bounding box center [761, 215] width 30 height 23
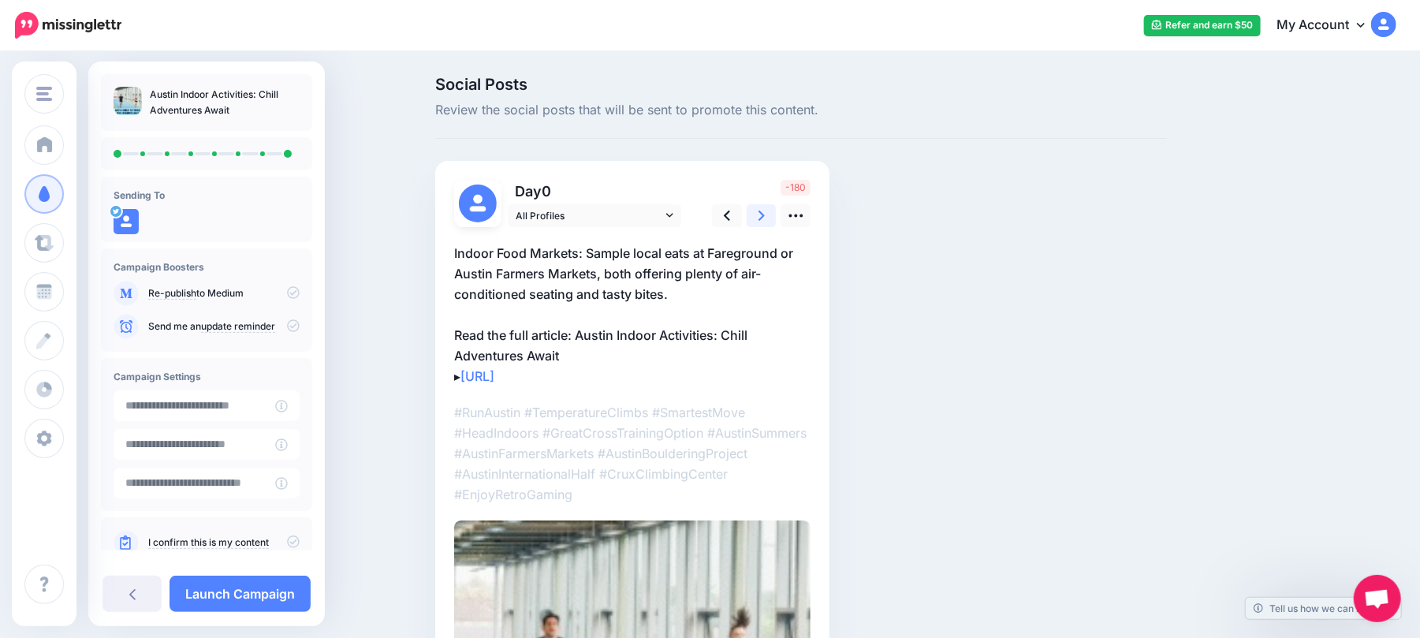
click at [776, 218] on link at bounding box center [761, 215] width 30 height 23
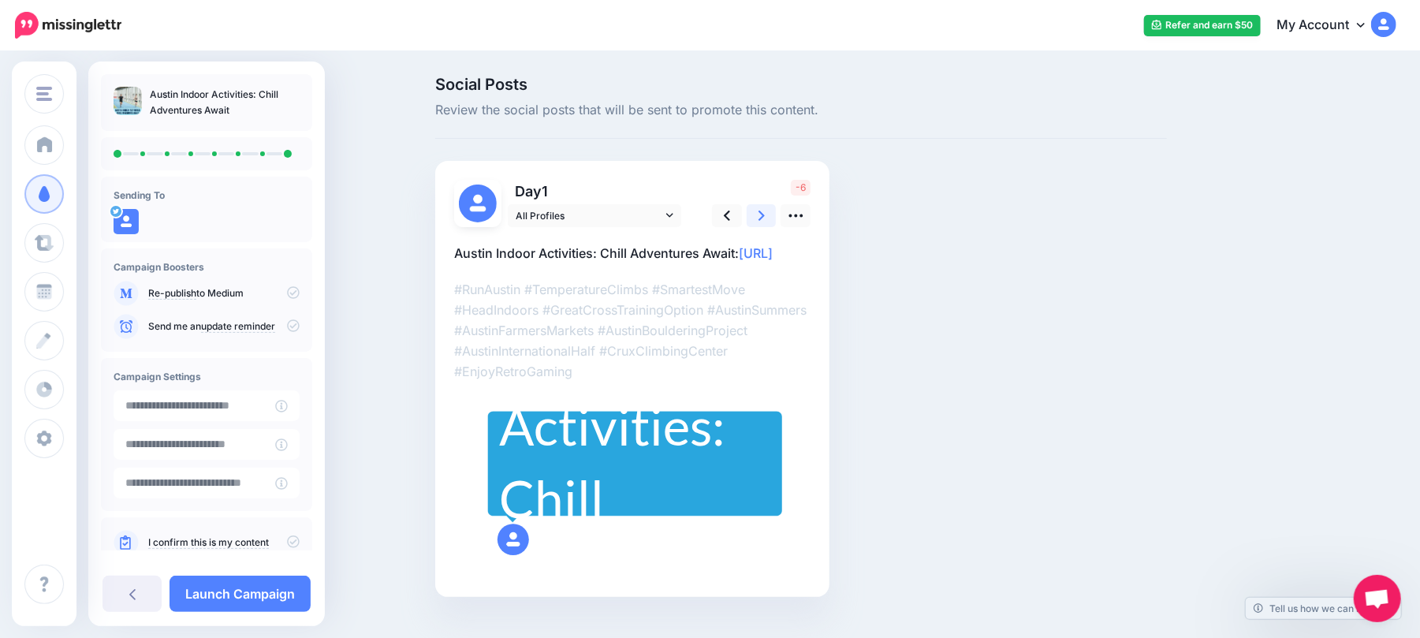
click at [776, 218] on link at bounding box center [761, 215] width 30 height 23
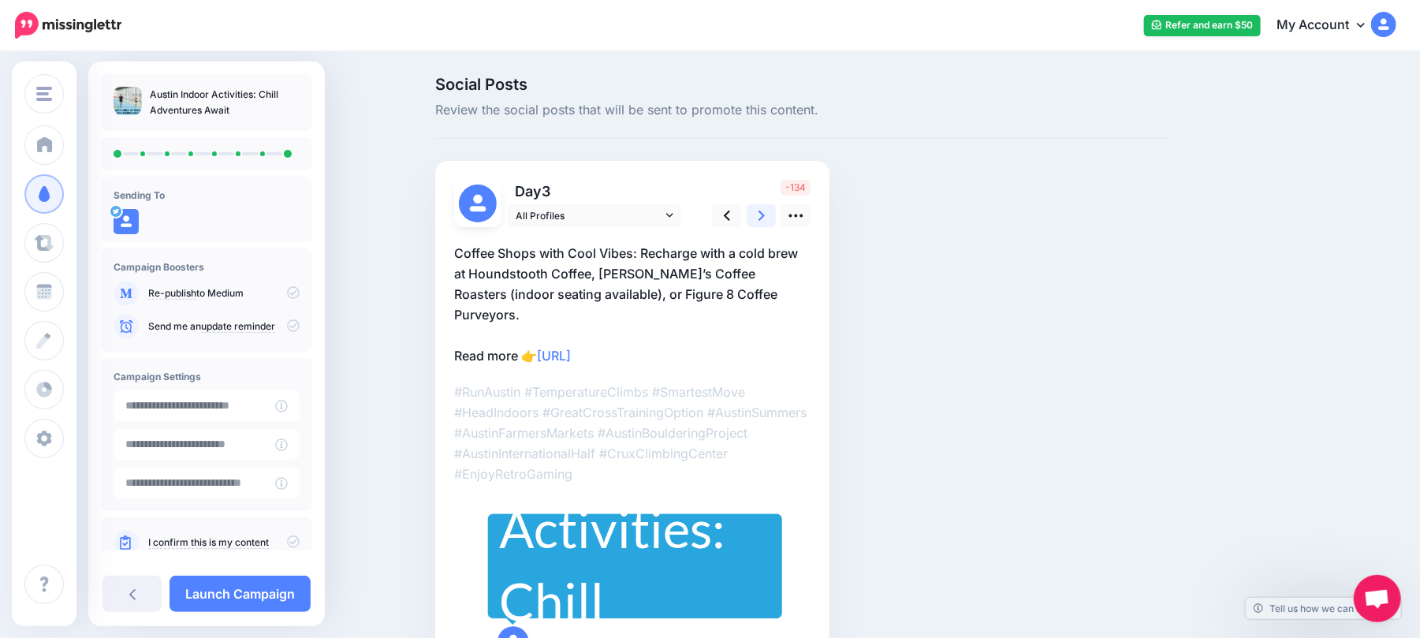
click at [776, 218] on link at bounding box center [761, 215] width 30 height 23
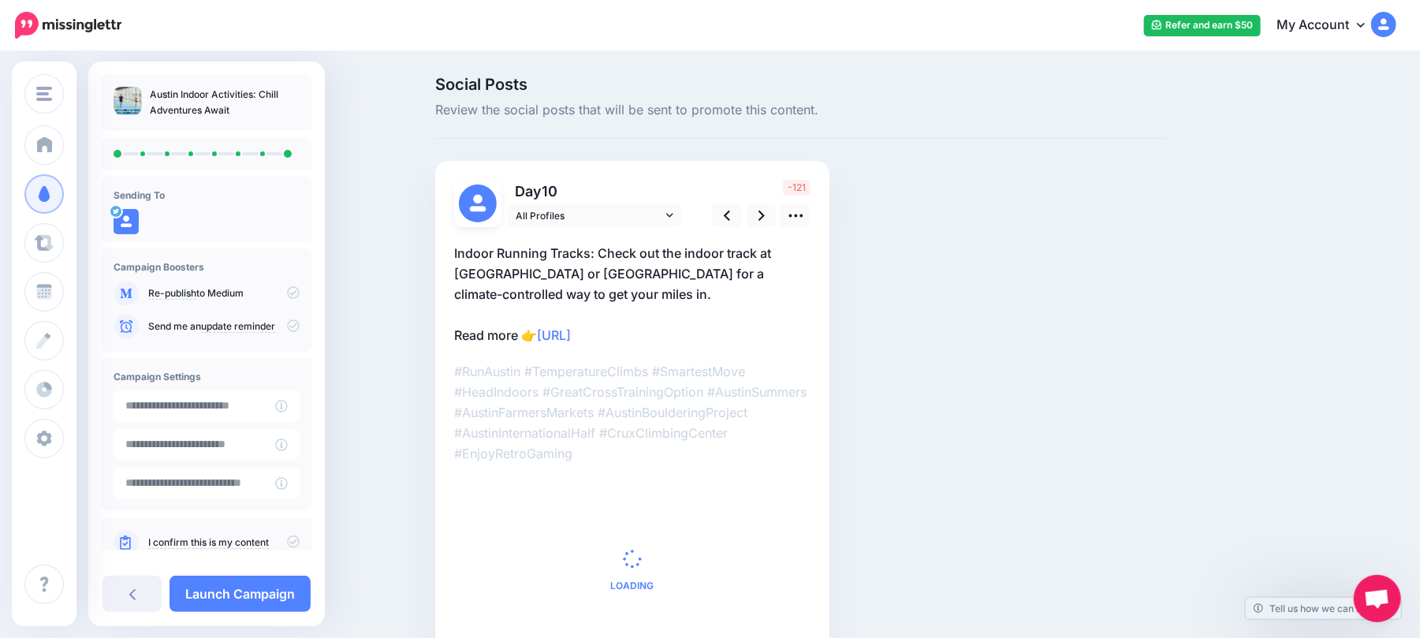
click at [276, 546] on p "I confirm this is my content" at bounding box center [223, 542] width 151 height 14
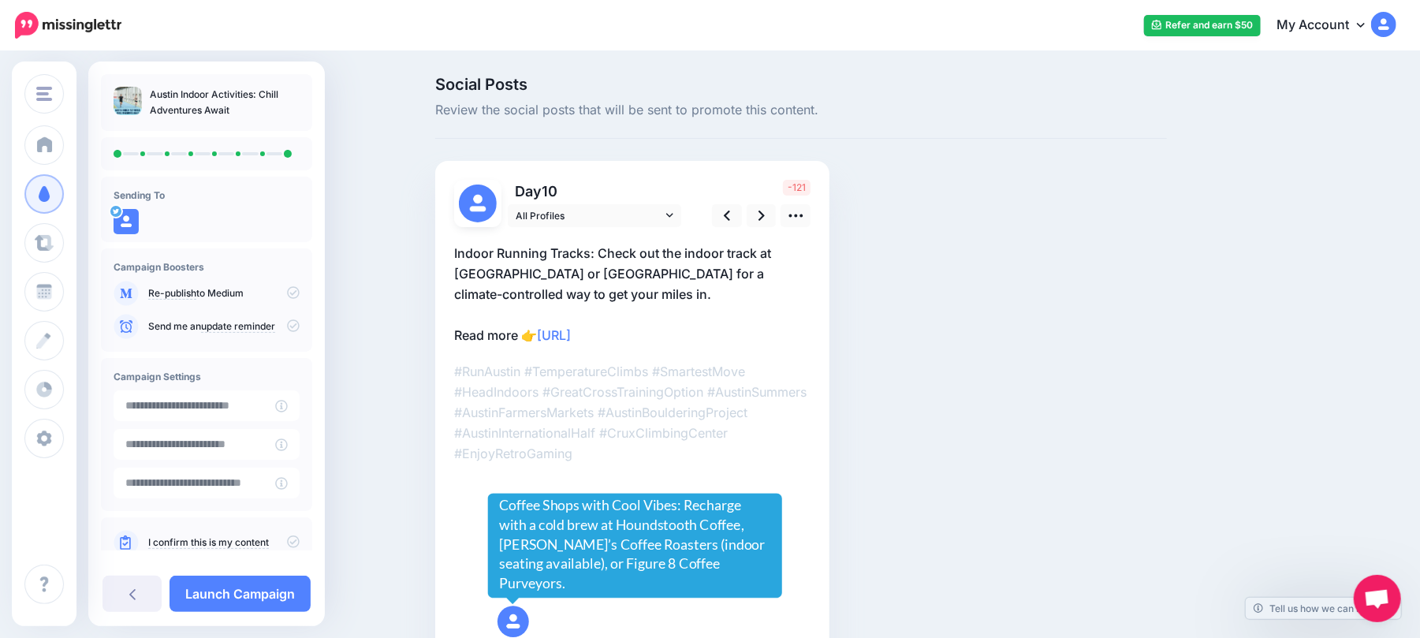
click at [287, 541] on icon at bounding box center [293, 541] width 13 height 13
click at [272, 594] on link "Launch Campaign" at bounding box center [239, 593] width 141 height 36
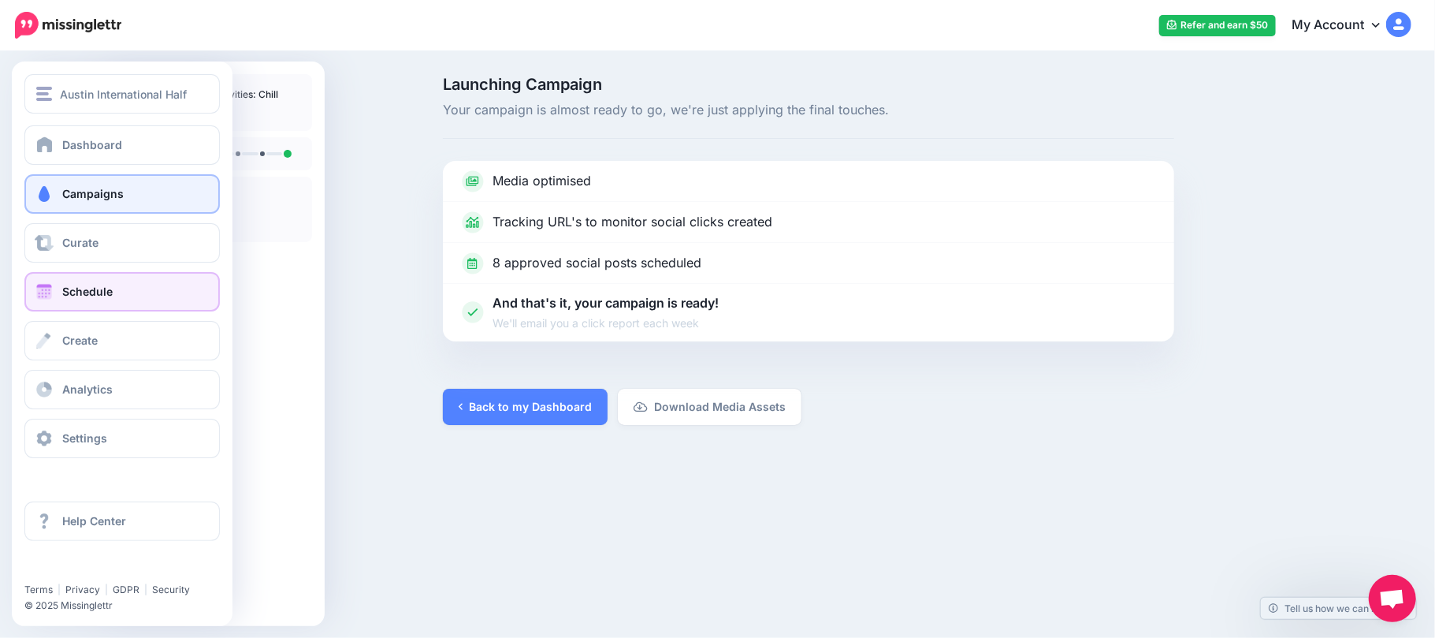
click at [25, 285] on link "Schedule" at bounding box center [121, 291] width 195 height 39
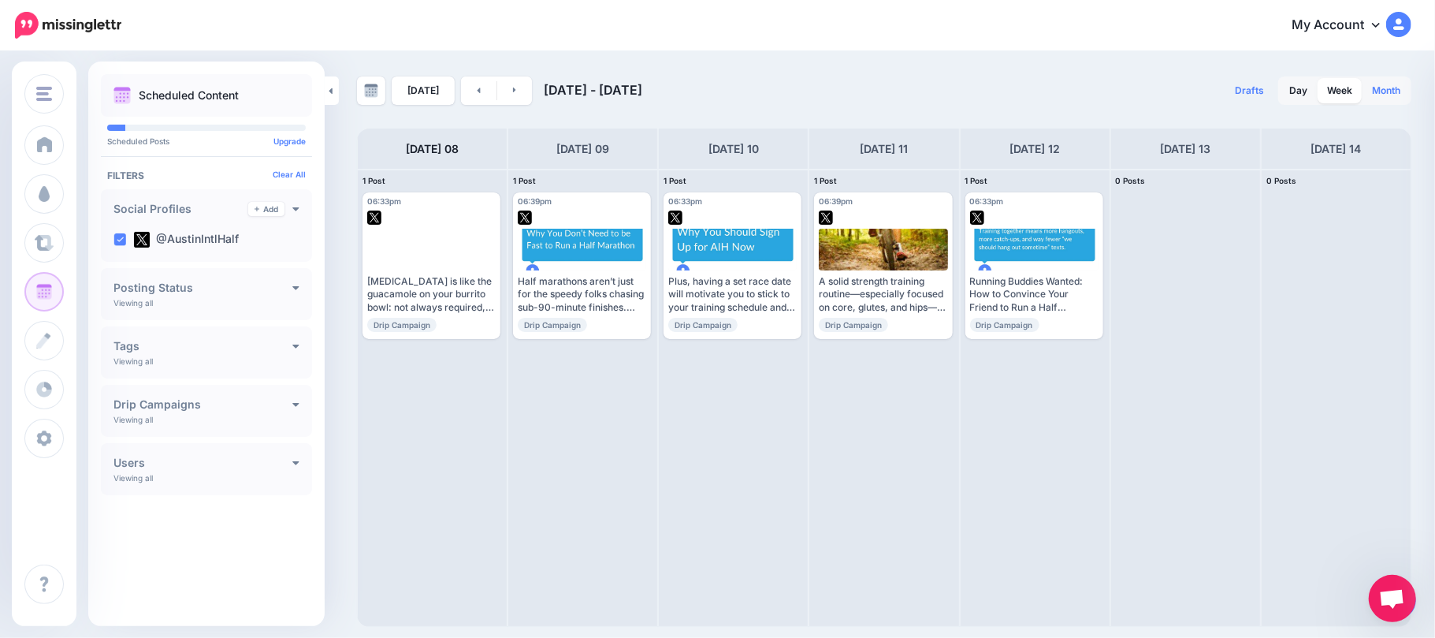
click at [1390, 89] on link "Month" at bounding box center [1386, 90] width 47 height 25
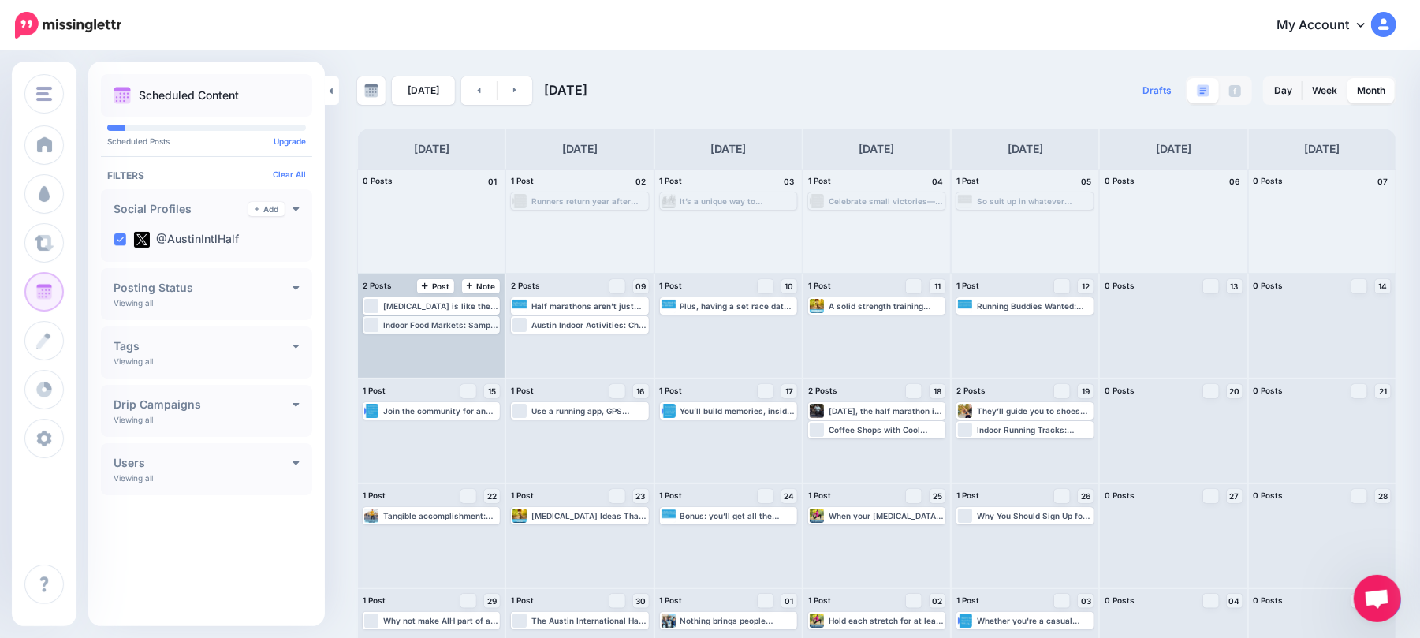
click at [486, 328] on div "Indoor Food Markets: Sample local eats at Fareground or Austin Farmers Markets,…" at bounding box center [440, 324] width 115 height 9
click at [465, 348] on link "Manage Dates" at bounding box center [463, 344] width 20 height 14
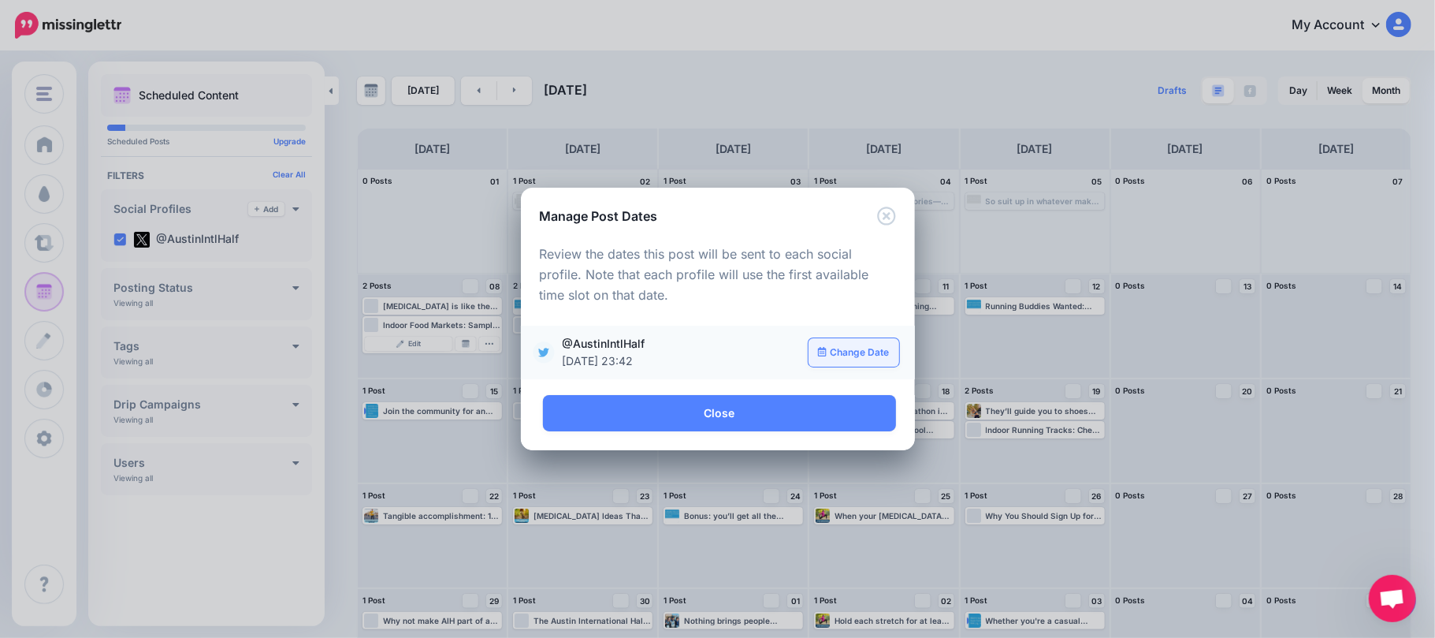
click at [846, 348] on link "Change Date" at bounding box center [854, 352] width 91 height 28
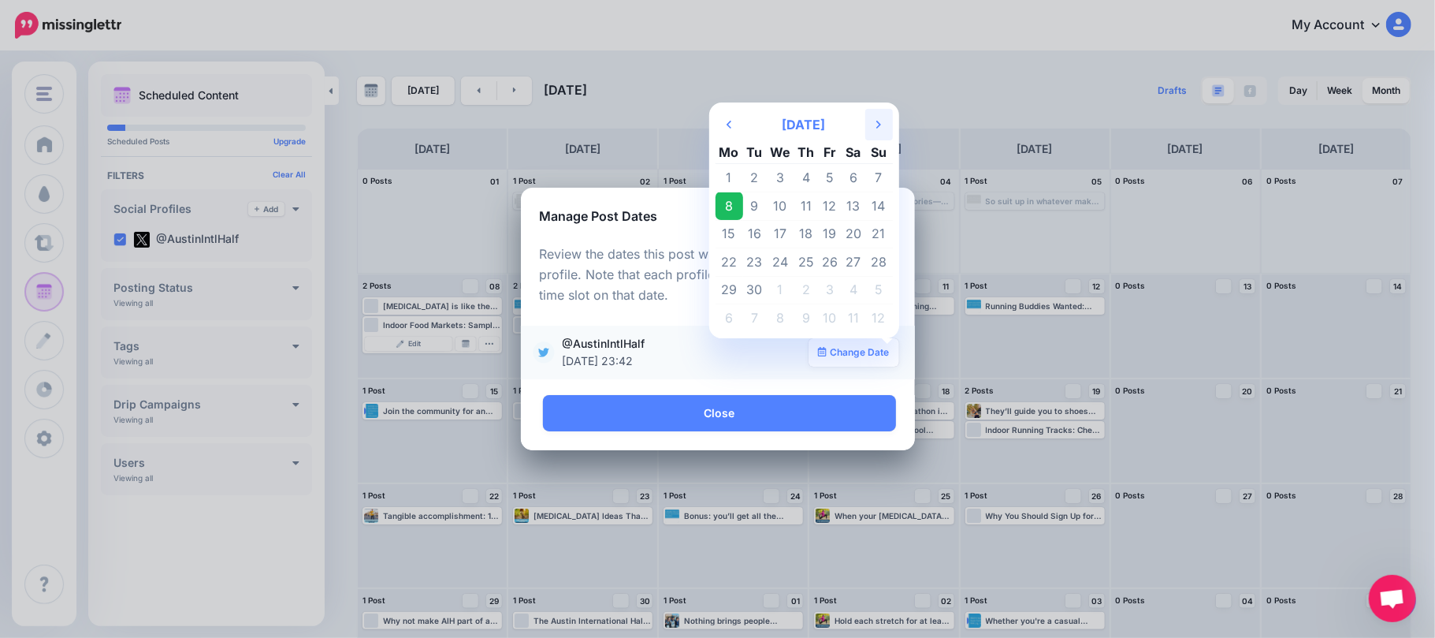
click at [883, 114] on th "Next Month" at bounding box center [879, 125] width 28 height 32
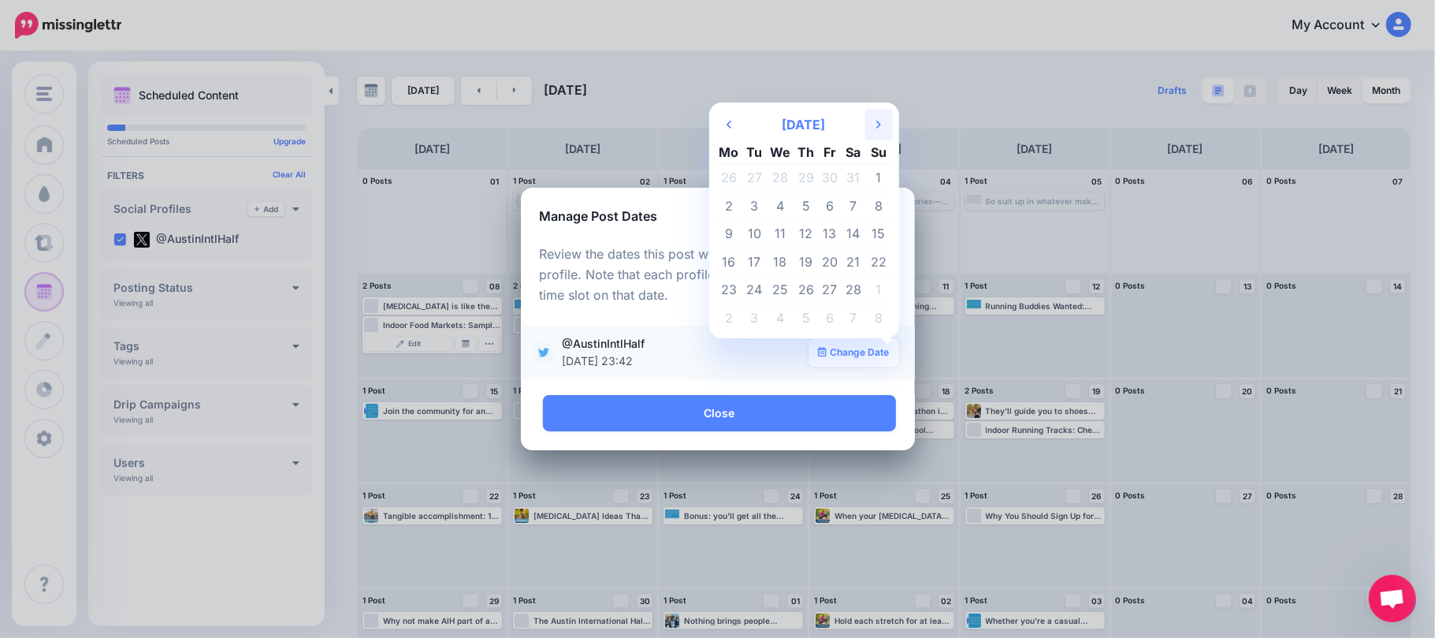
click at [883, 114] on th "Next Month" at bounding box center [879, 125] width 28 height 32
click at [776, 262] on td "18" at bounding box center [780, 262] width 28 height 28
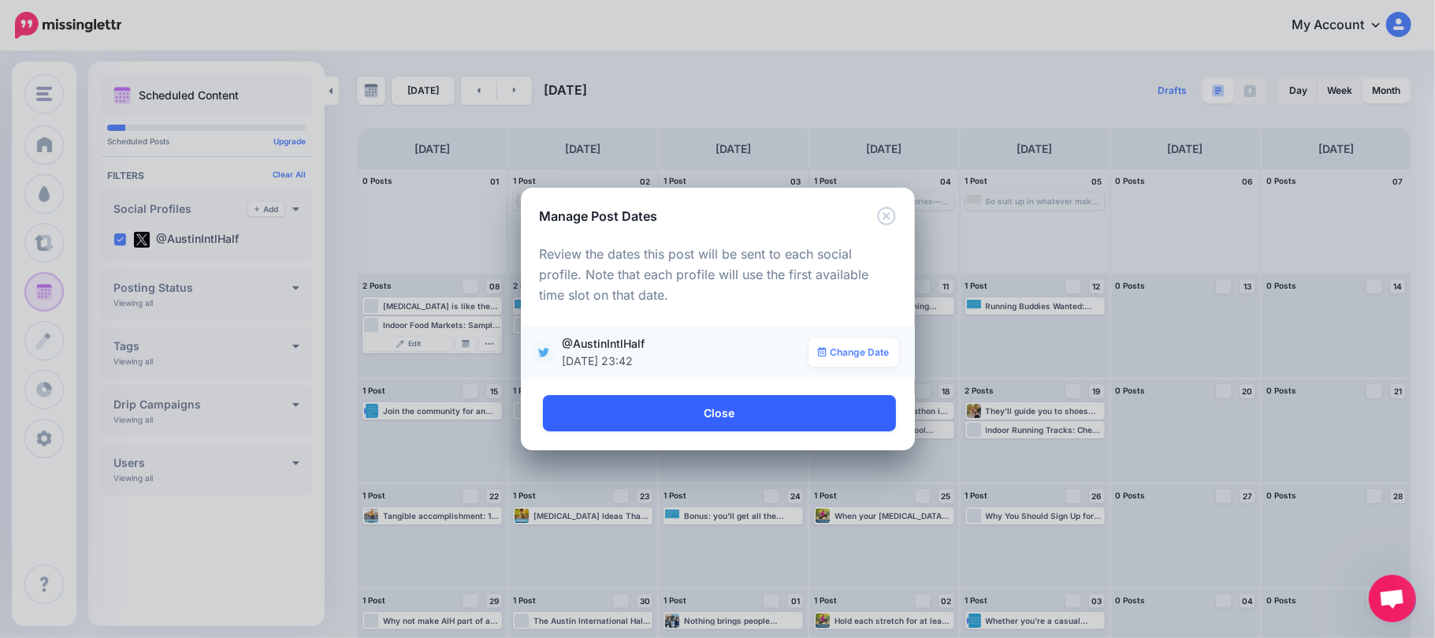
click at [784, 408] on link "Close" at bounding box center [719, 413] width 353 height 36
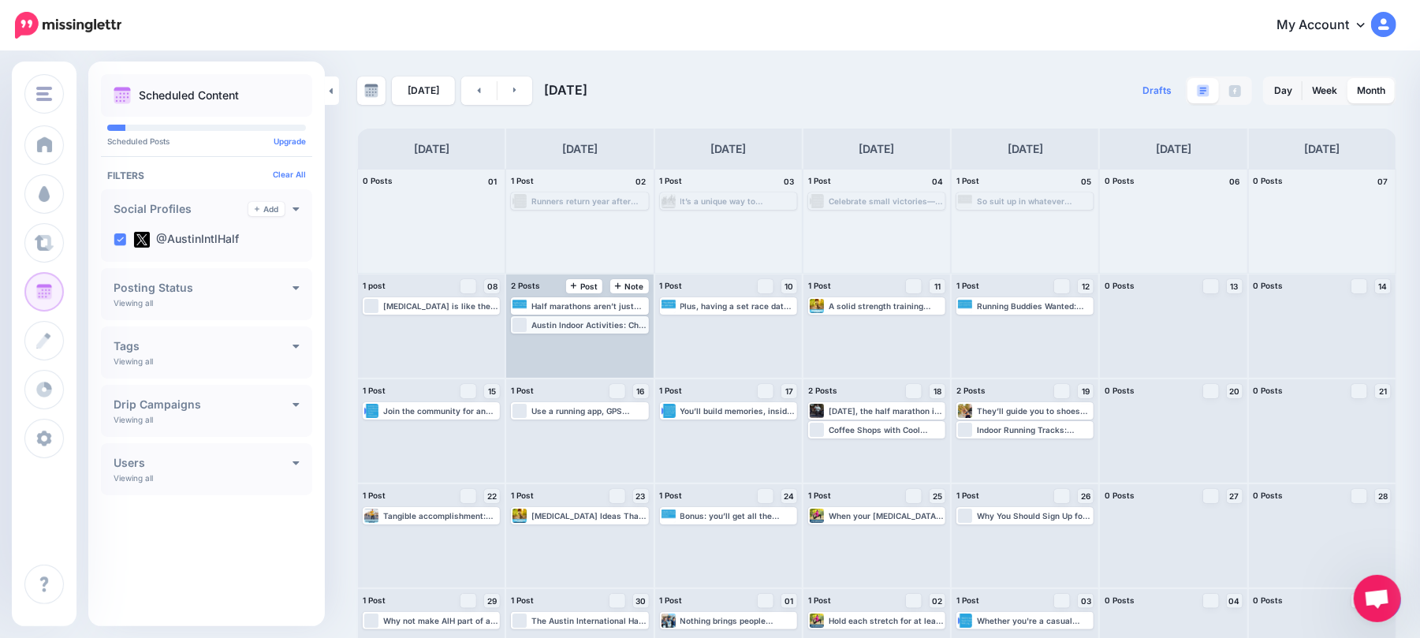
click at [625, 328] on div "Austin Indoor Activities: Chill Adventures Await: https://lttr.ai/Aih2S #RunAus…" at bounding box center [588, 324] width 115 height 9
click at [616, 344] on img at bounding box center [613, 344] width 8 height 8
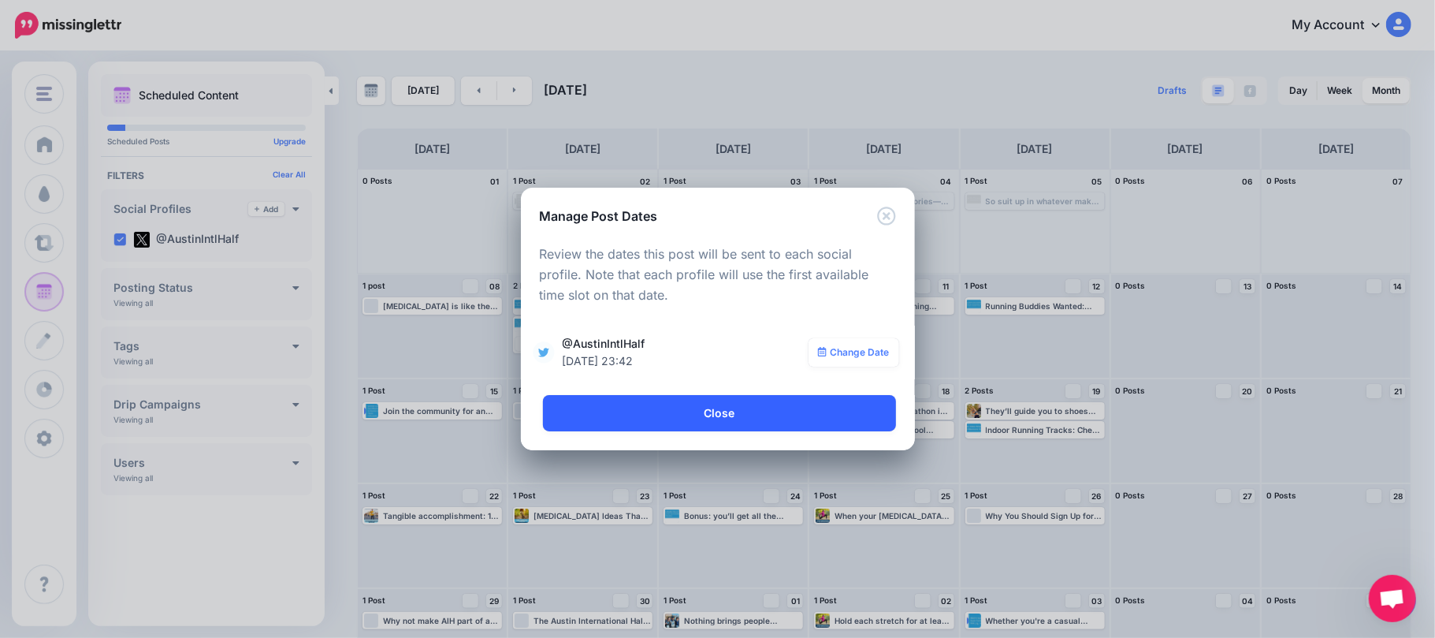
click at [813, 414] on link "Close" at bounding box center [719, 413] width 353 height 36
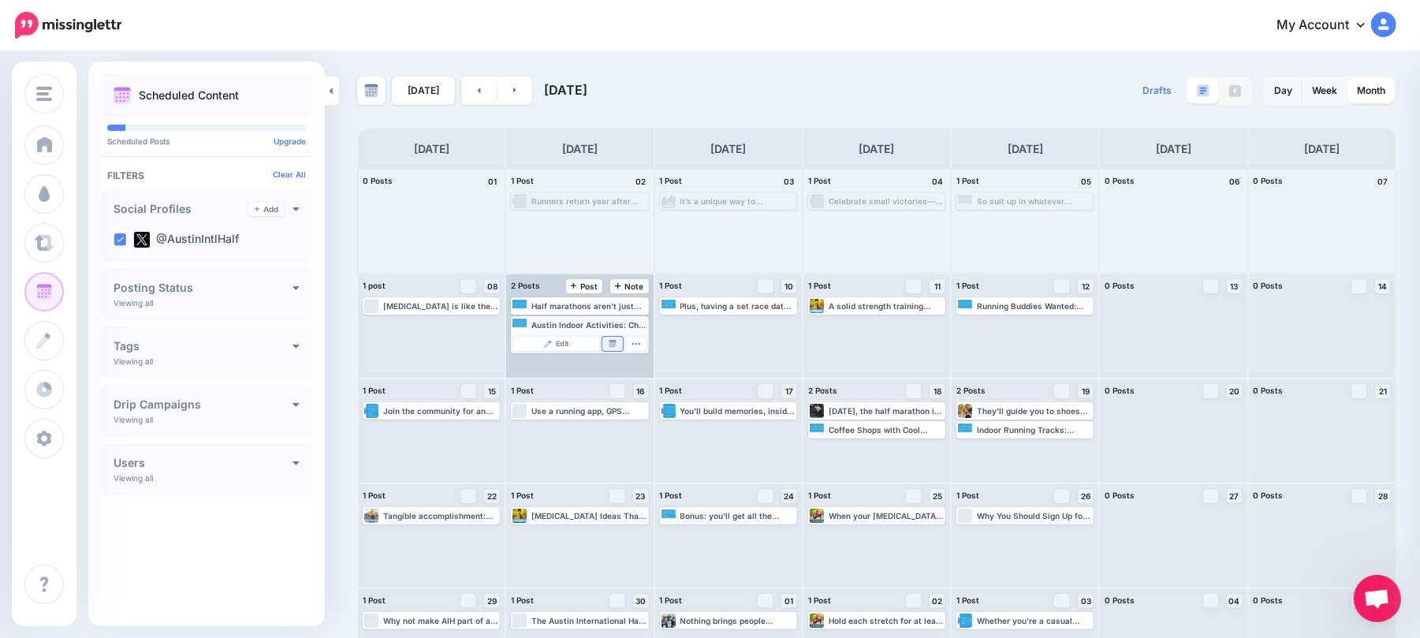
click at [621, 345] on link "Manage Dates" at bounding box center [612, 344] width 20 height 14
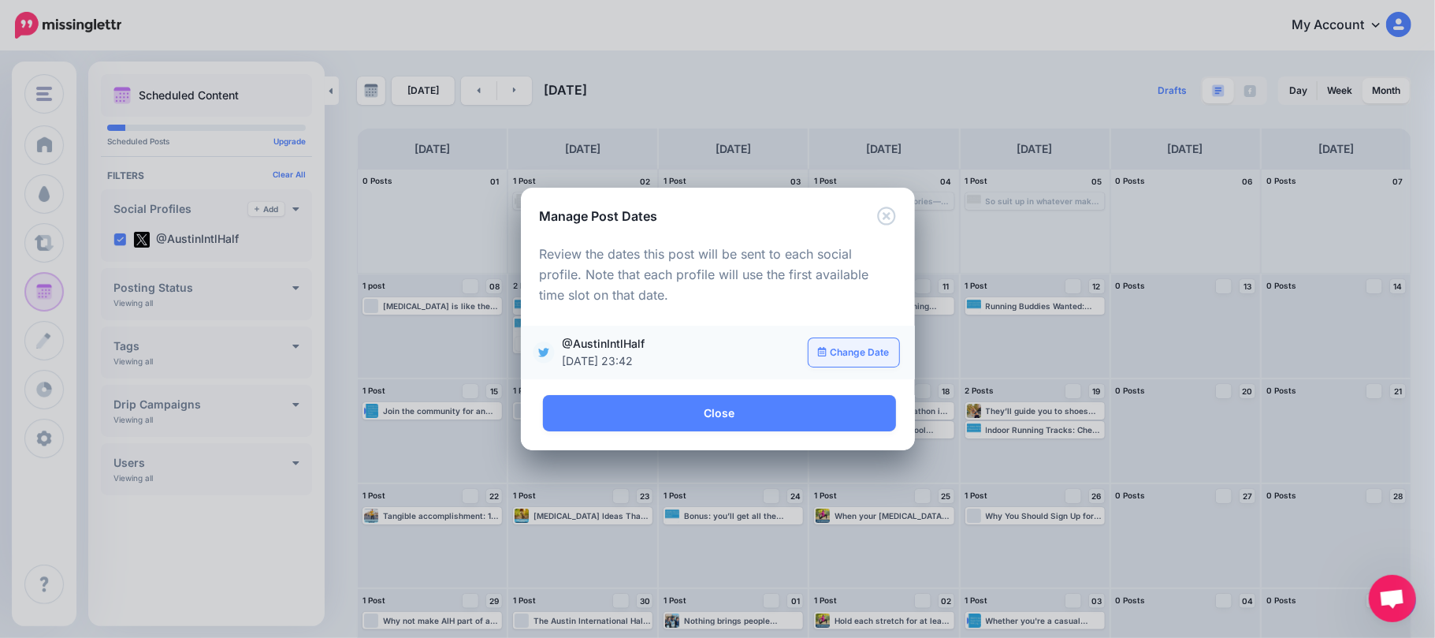
click at [872, 351] on link "Change Date" at bounding box center [854, 352] width 91 height 28
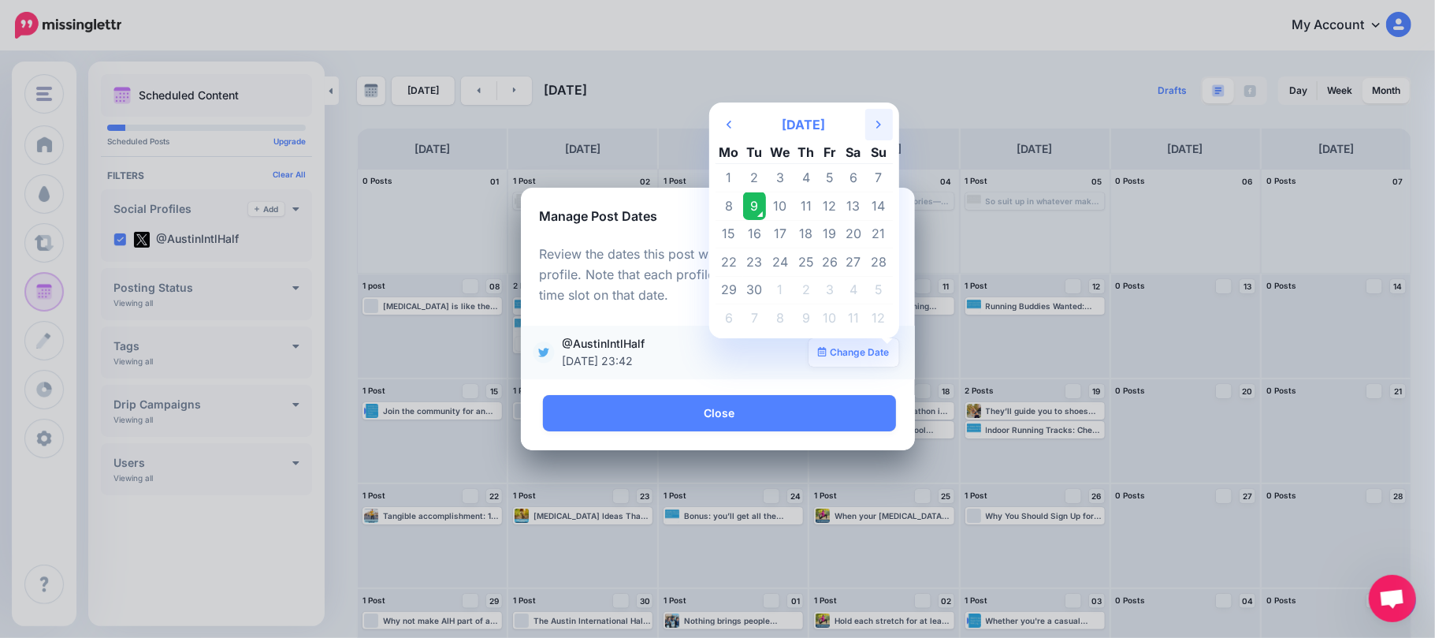
click at [877, 121] on icon "Next Month" at bounding box center [879, 124] width 5 height 13
click at [874, 121] on th "Next Month" at bounding box center [879, 125] width 28 height 32
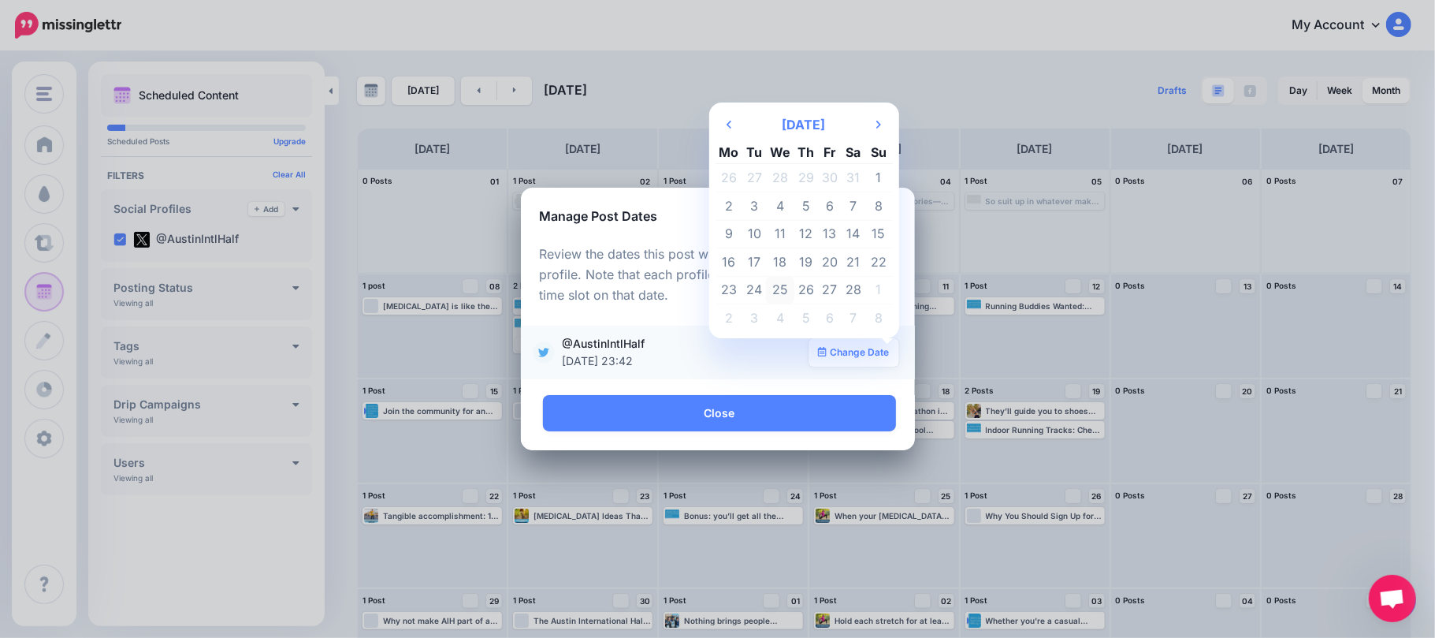
click at [782, 288] on td "25" at bounding box center [780, 290] width 28 height 28
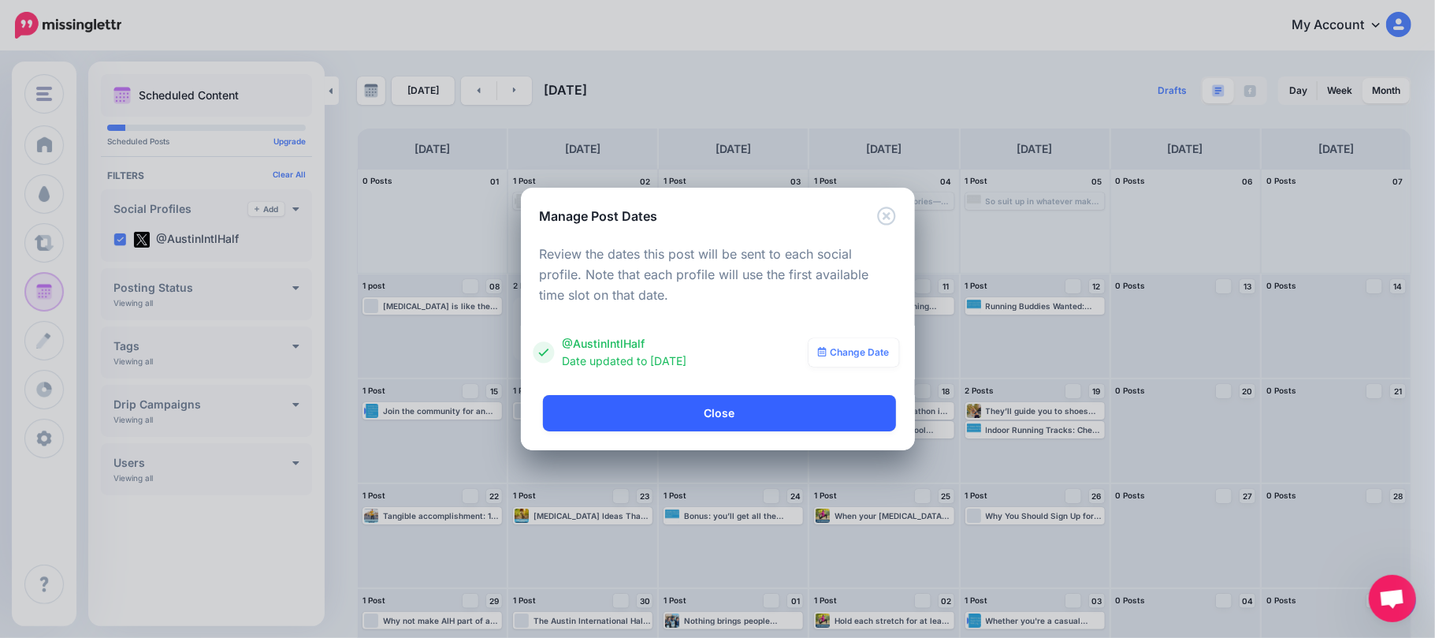
click at [813, 402] on link "Close" at bounding box center [719, 413] width 353 height 36
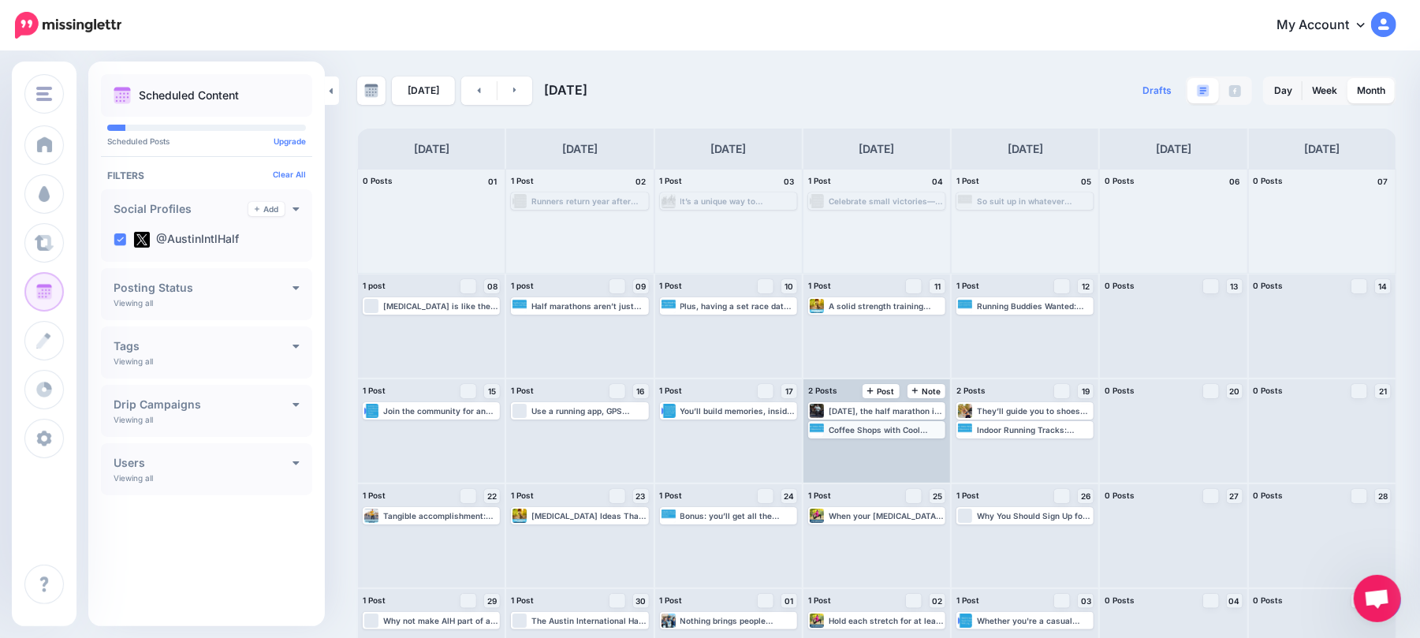
click at [887, 430] on div "Coffee Shops with Cool Vibes: Recharge with a cold brew at Houndstooth Coffee, …" at bounding box center [885, 429] width 115 height 9
click at [916, 443] on link "Manage Dates" at bounding box center [909, 448] width 20 height 14
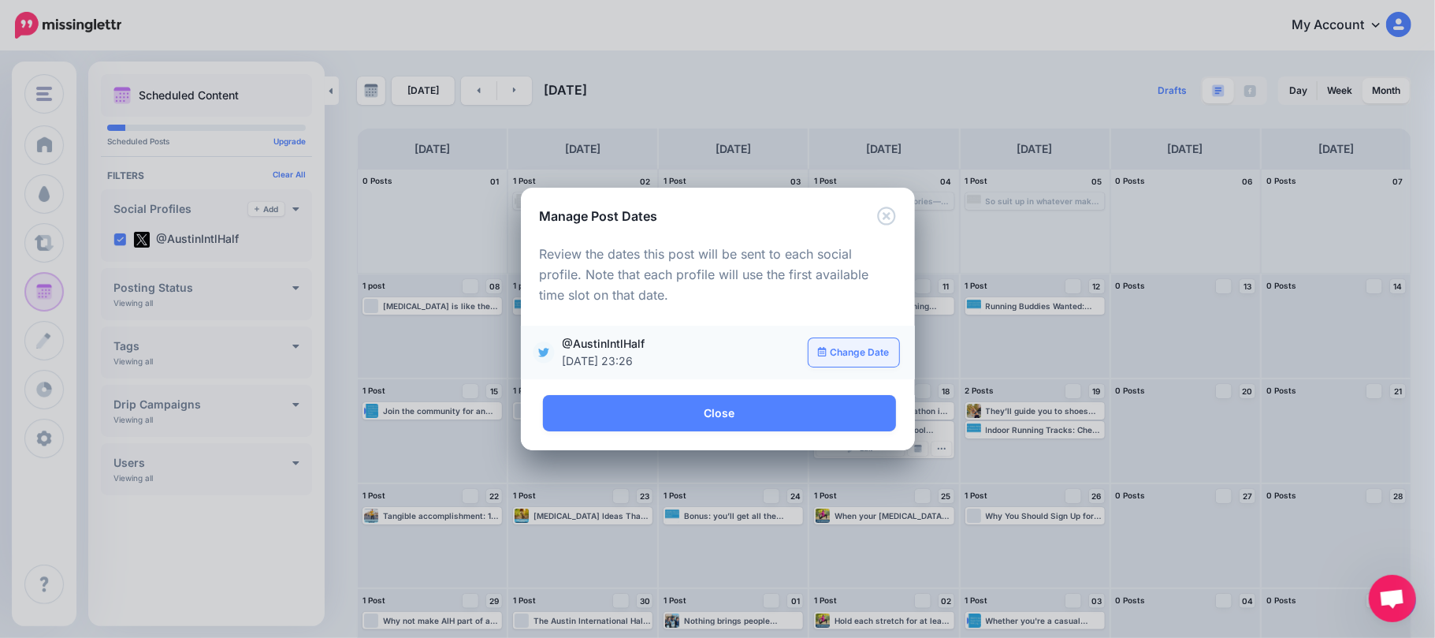
click at [855, 351] on link "Change Date" at bounding box center [854, 352] width 91 height 28
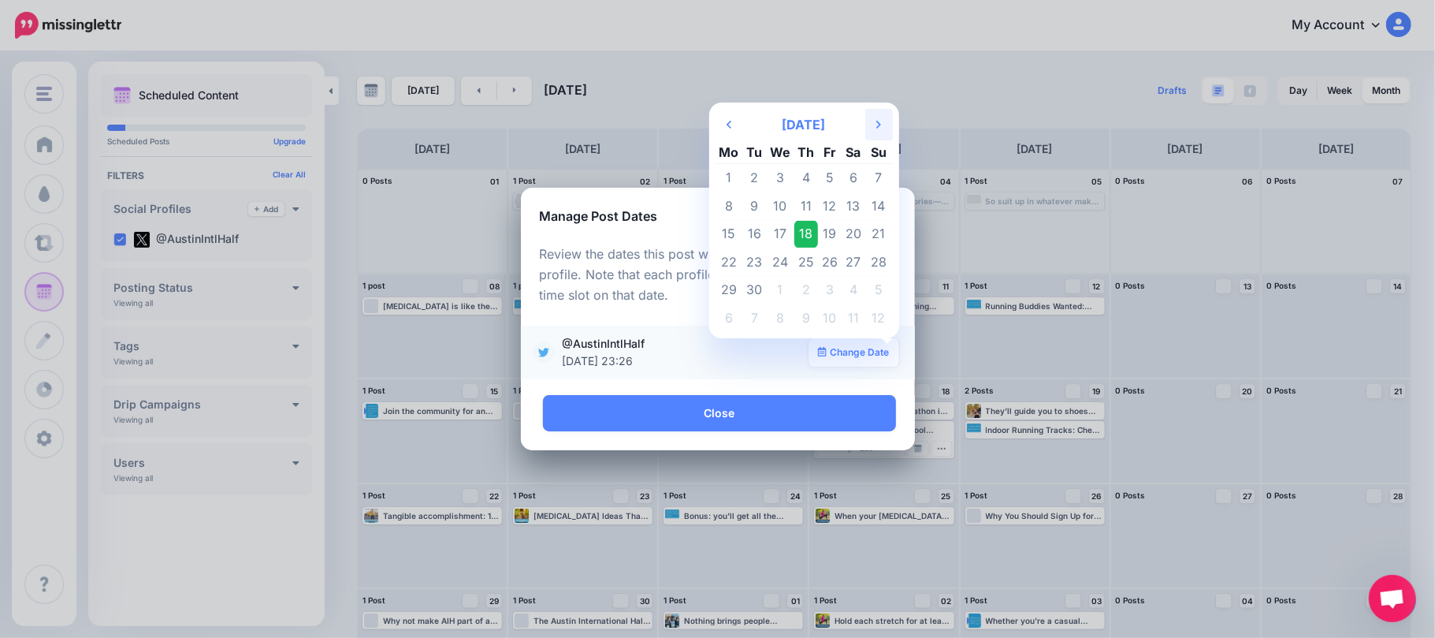
click at [873, 126] on th "Next Month" at bounding box center [879, 125] width 28 height 32
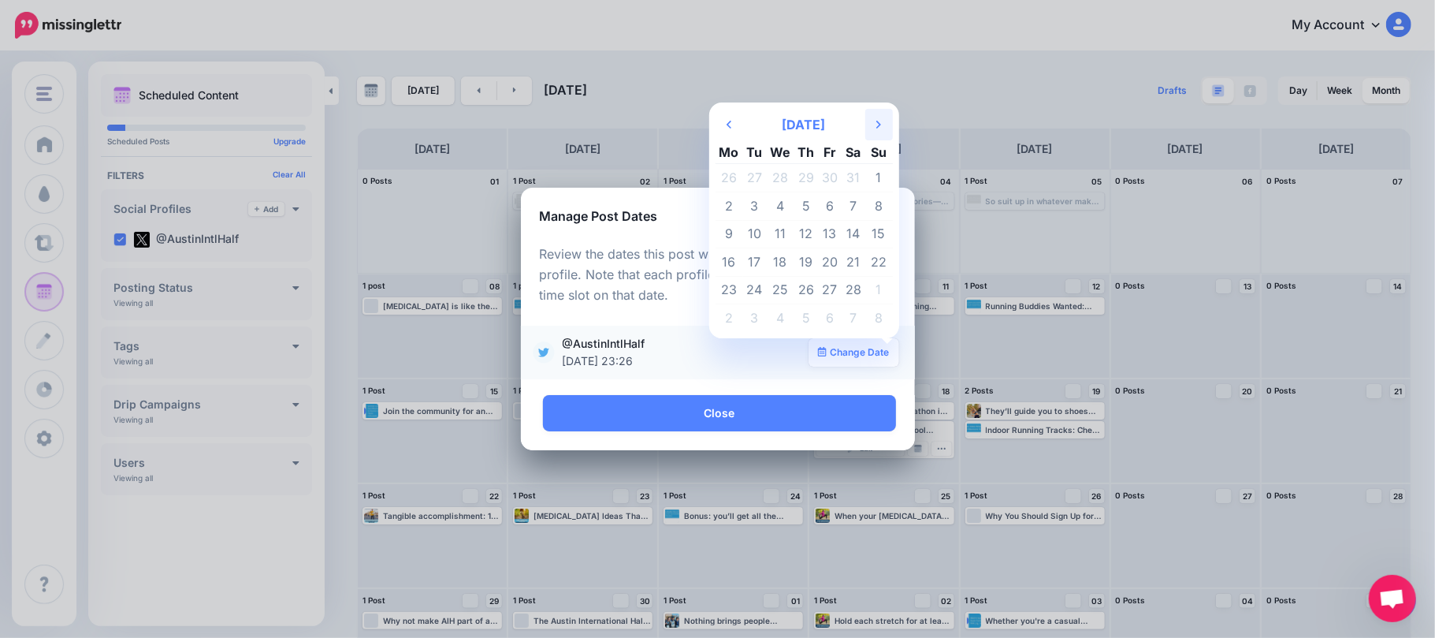
click at [873, 128] on th "Next Month" at bounding box center [879, 125] width 28 height 32
click at [809, 232] on td "12" at bounding box center [807, 234] width 24 height 28
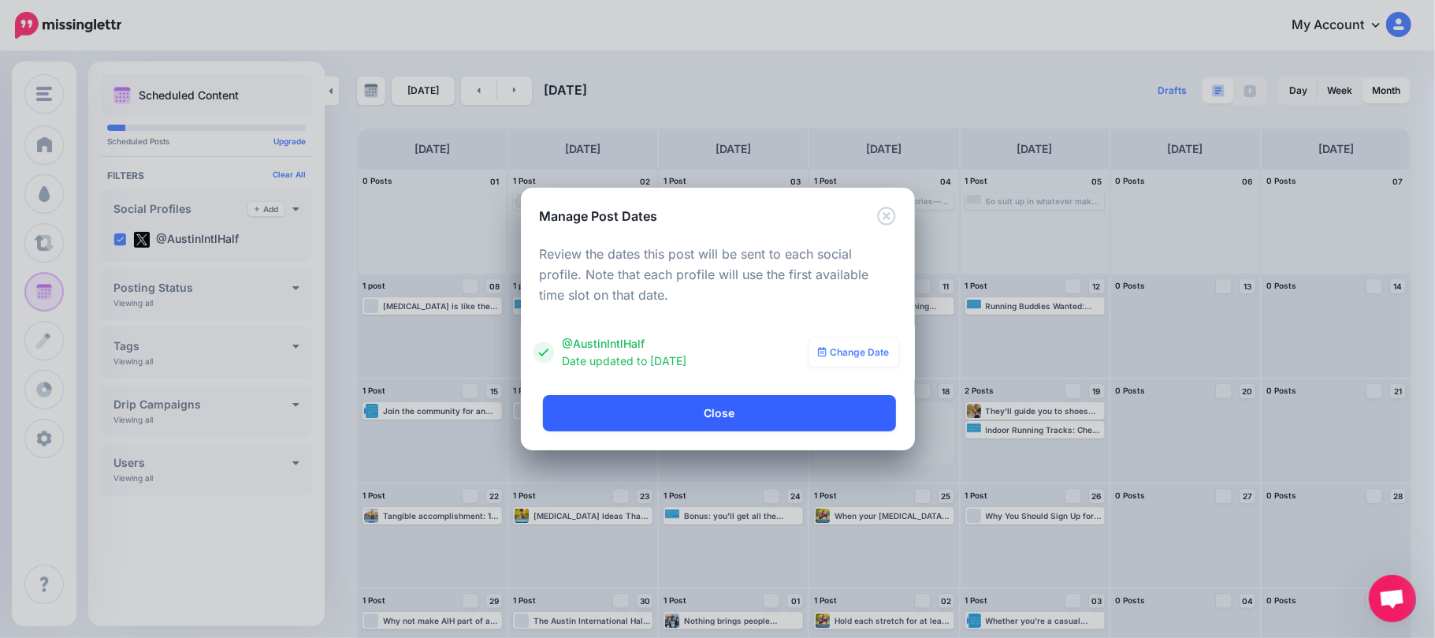
click at [839, 416] on link "Close" at bounding box center [719, 413] width 353 height 36
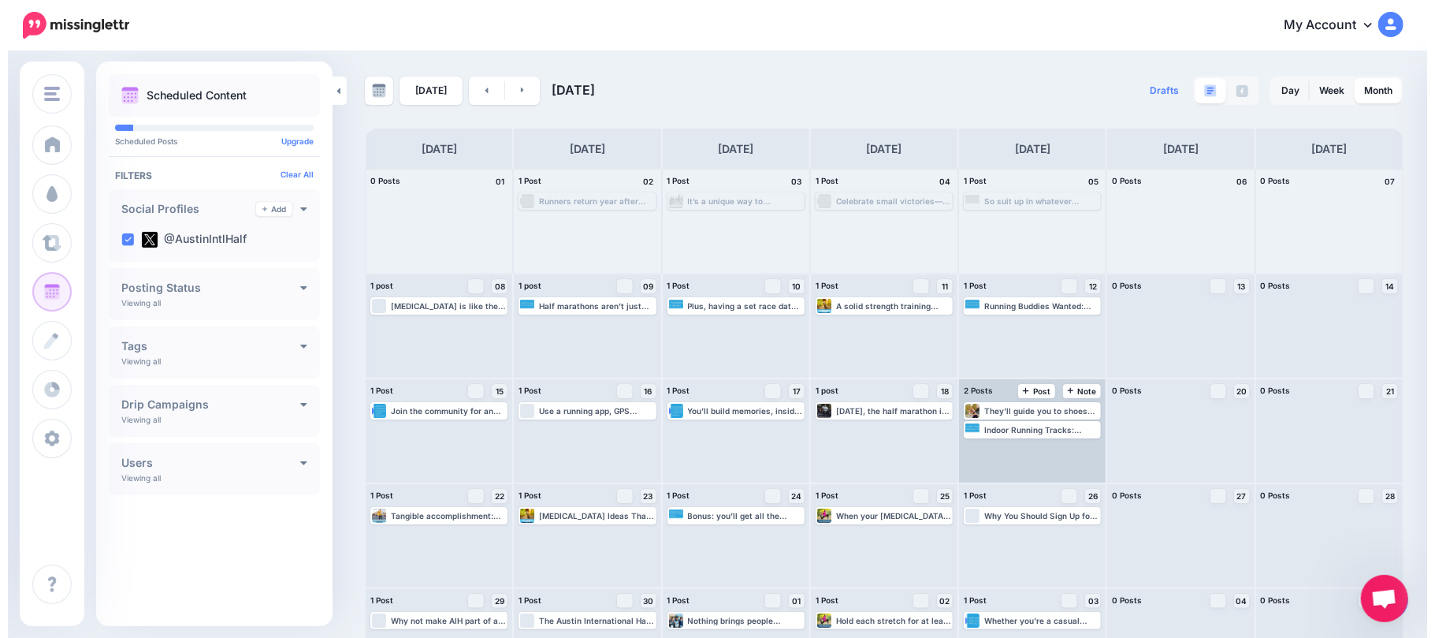
scroll to position [54, 0]
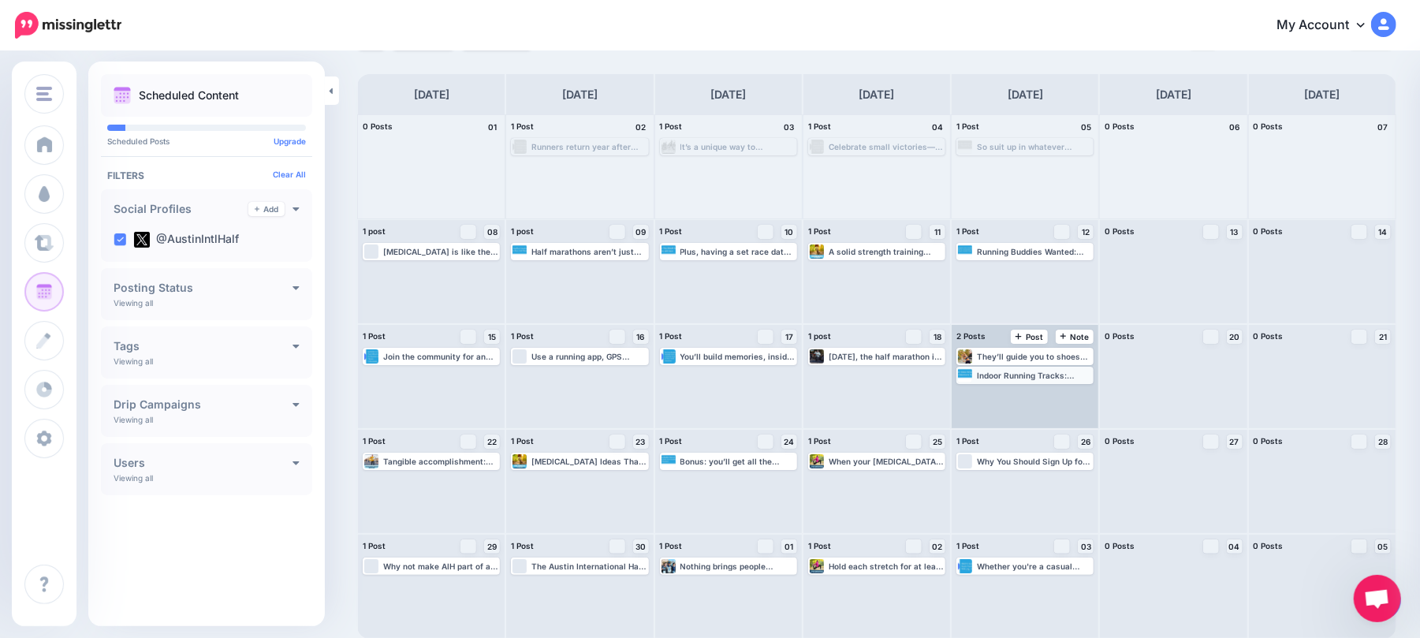
click at [1061, 368] on div "Indoor Running Tracks: Check out the indoor track at UT Rec Sports Center or Au…" at bounding box center [1025, 375] width 134 height 14
click at [1067, 393] on link "Manage Dates" at bounding box center [1057, 394] width 20 height 14
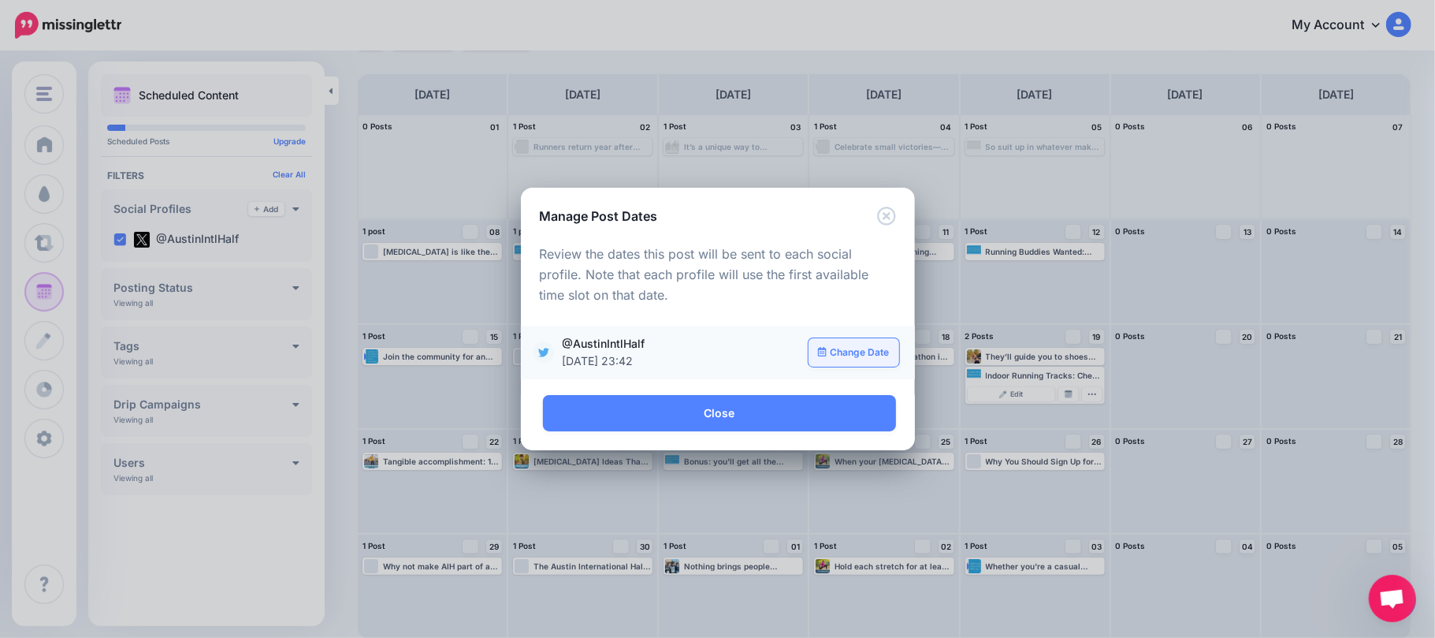
click at [850, 344] on link "Change Date" at bounding box center [854, 352] width 91 height 28
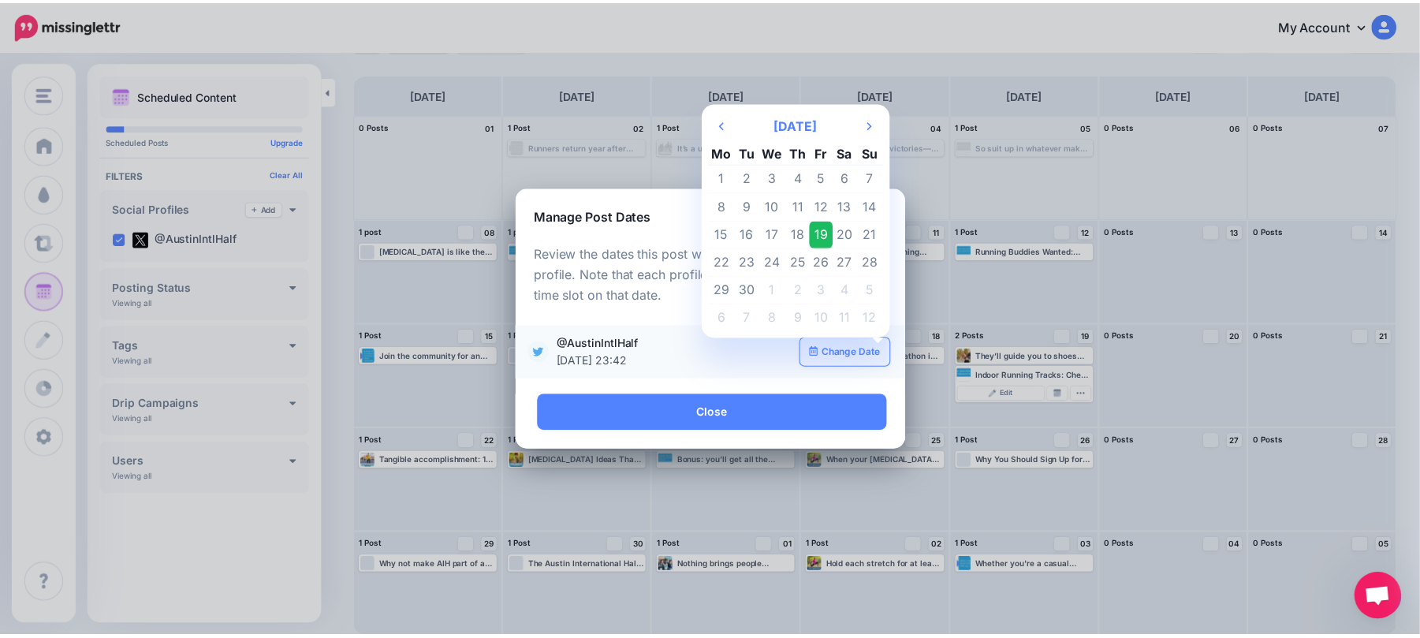
scroll to position [0, 0]
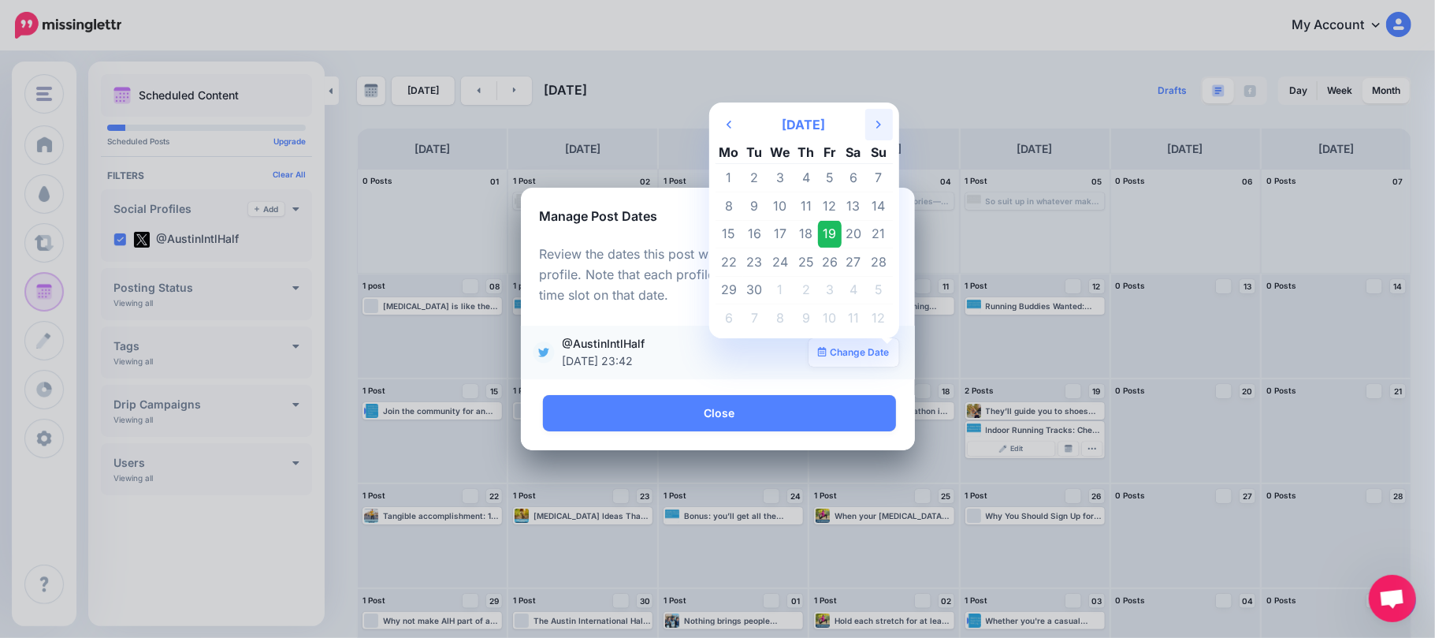
click at [875, 129] on th "Next Month" at bounding box center [879, 125] width 28 height 32
click at [875, 127] on th "Next Month" at bounding box center [879, 125] width 28 height 32
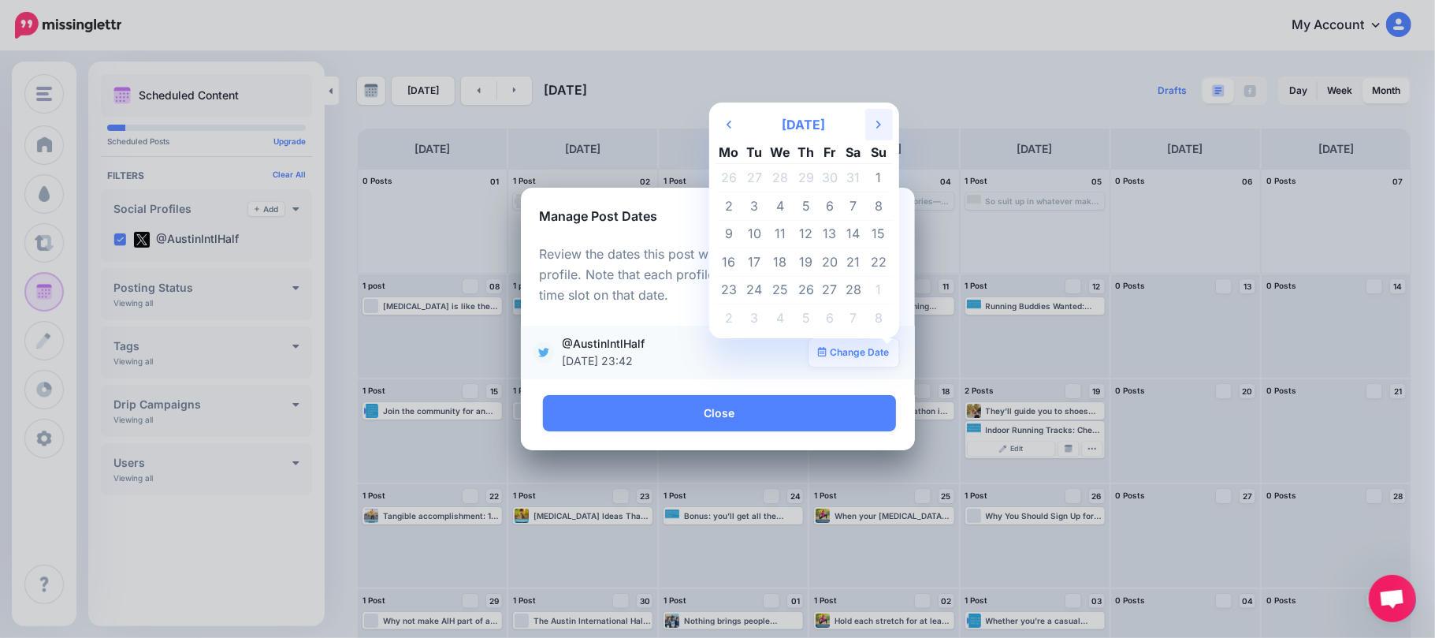
click at [872, 126] on th "Next Month" at bounding box center [879, 125] width 28 height 32
click at [746, 237] on td "10" at bounding box center [755, 234] width 24 height 28
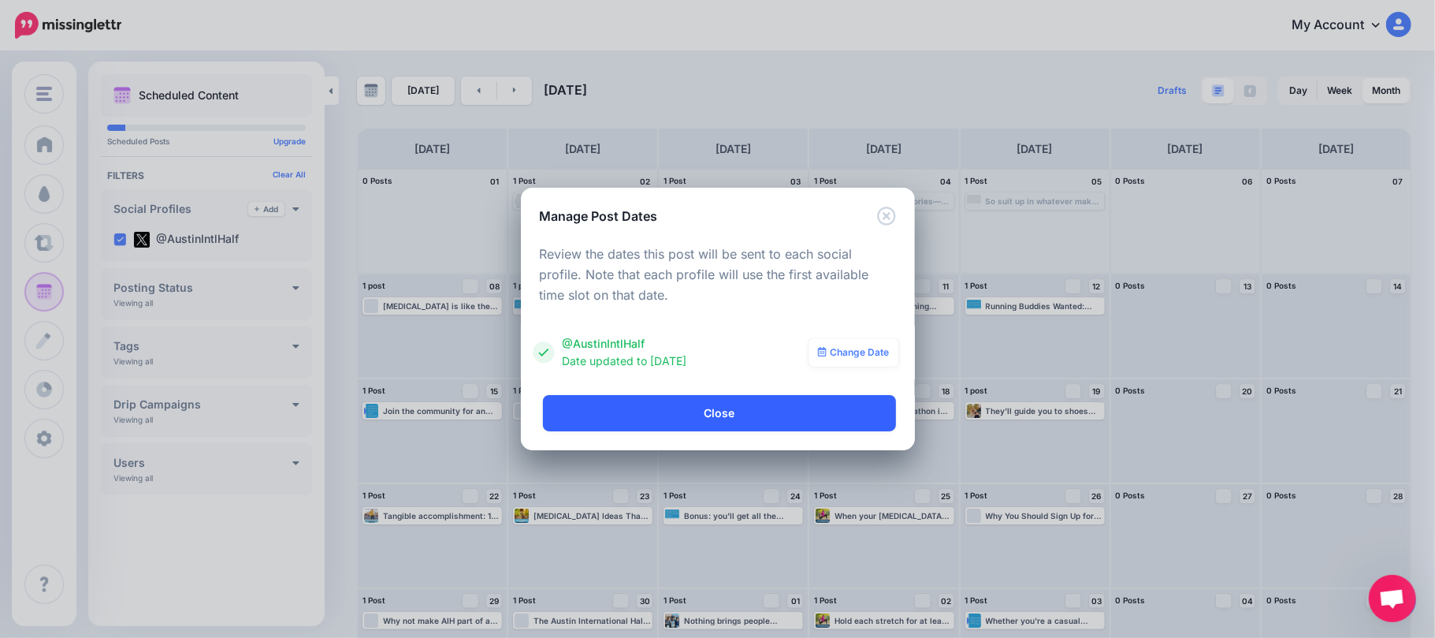
click at [806, 421] on link "Close" at bounding box center [719, 413] width 353 height 36
